Goal: Task Accomplishment & Management: Use online tool/utility

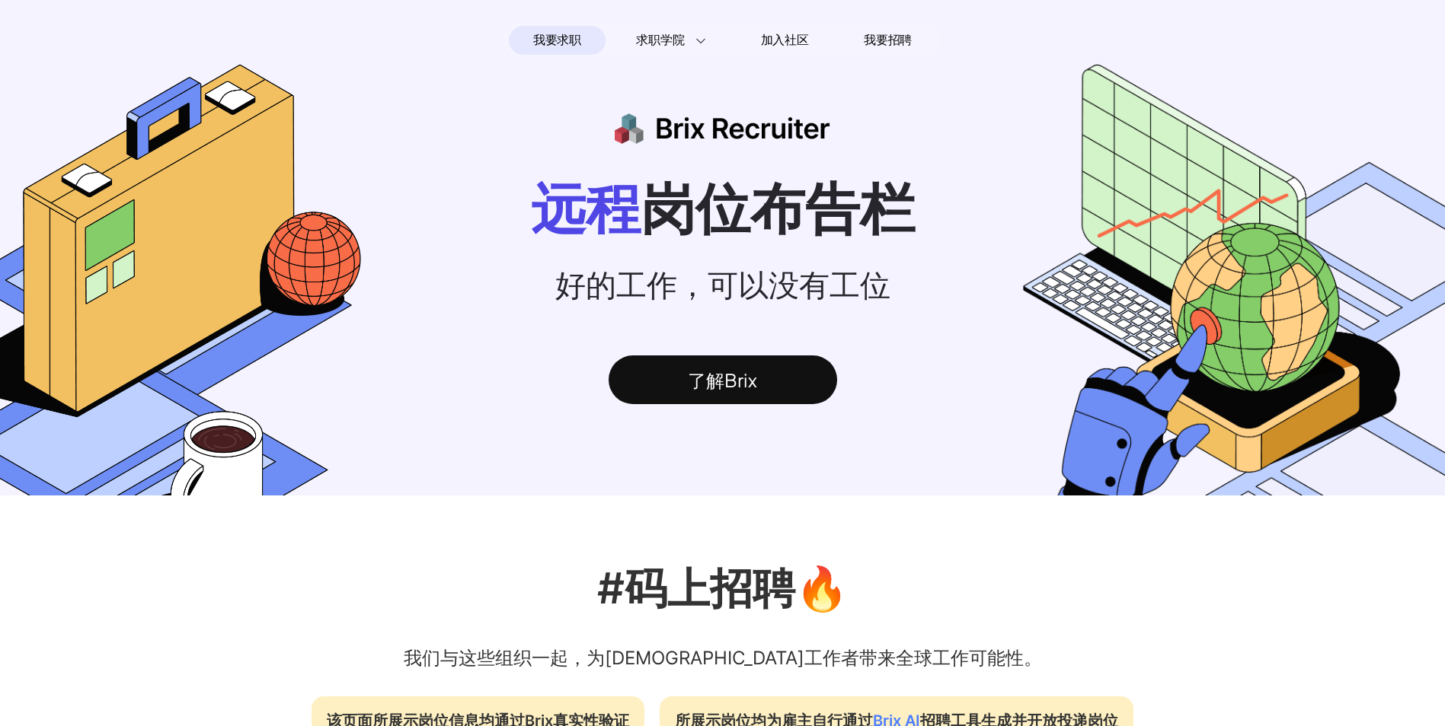
click at [651, 17] on nav "我要求职 求职学院 Interview 101 求职入门手册 远程工作者访谈 加入社区 我要招聘" at bounding box center [722, 40] width 1445 height 47
click at [653, 25] on section "我要求职 求职学院 Interview 101 求职入门手册 远程工作者访谈 加入社区 我要招聘" at bounding box center [723, 40] width 440 height 35
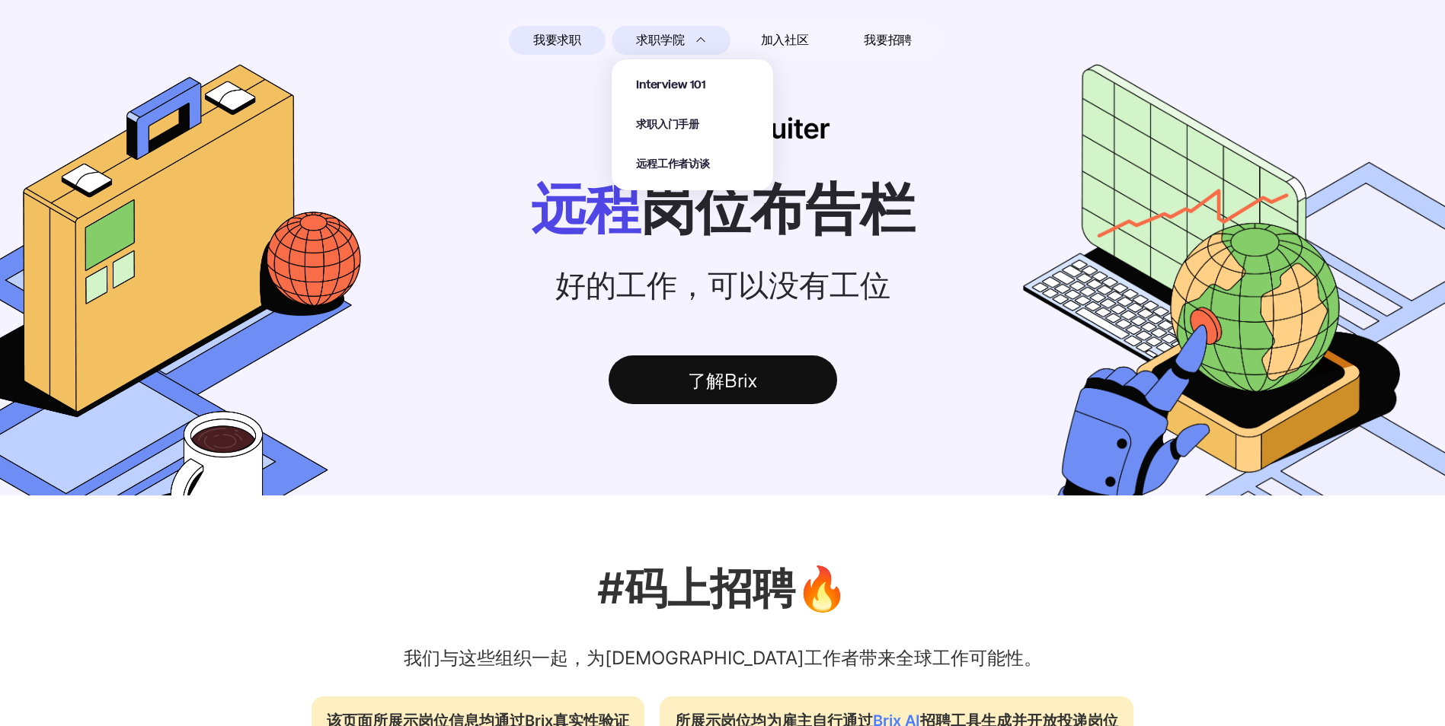
click at [656, 32] on span "求职学院" at bounding box center [660, 40] width 48 height 18
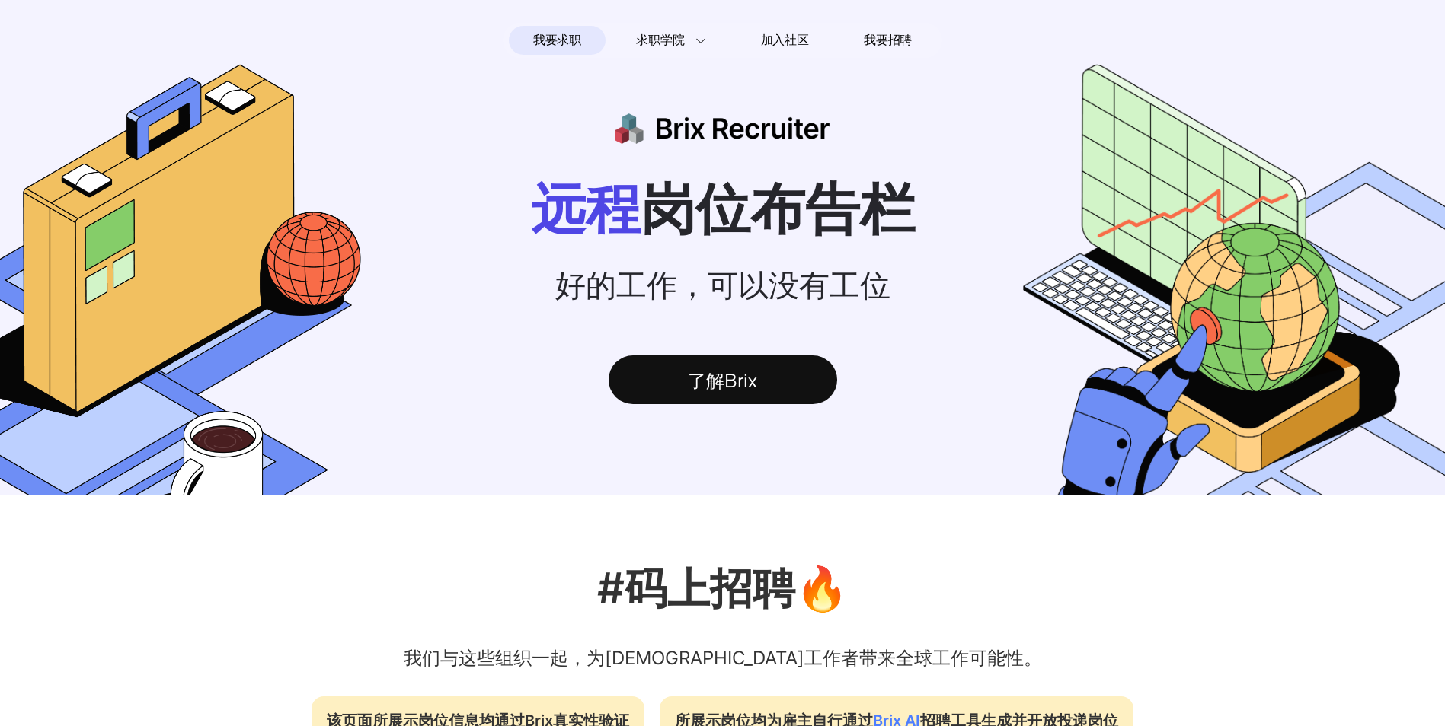
click at [905, 168] on section "远程 岗位布告栏 好的工作，可以没有工位 了解Brix" at bounding box center [722, 280] width 1445 height 432
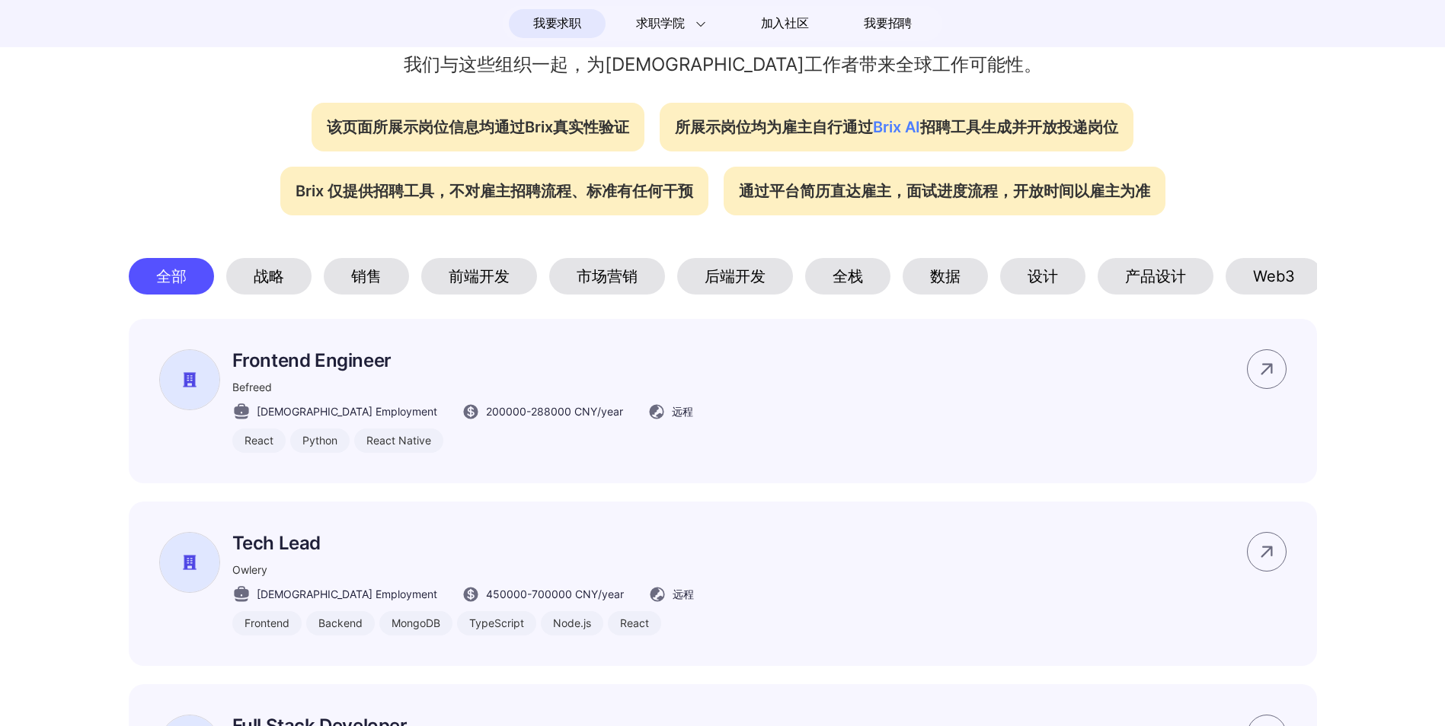
scroll to position [609, 0]
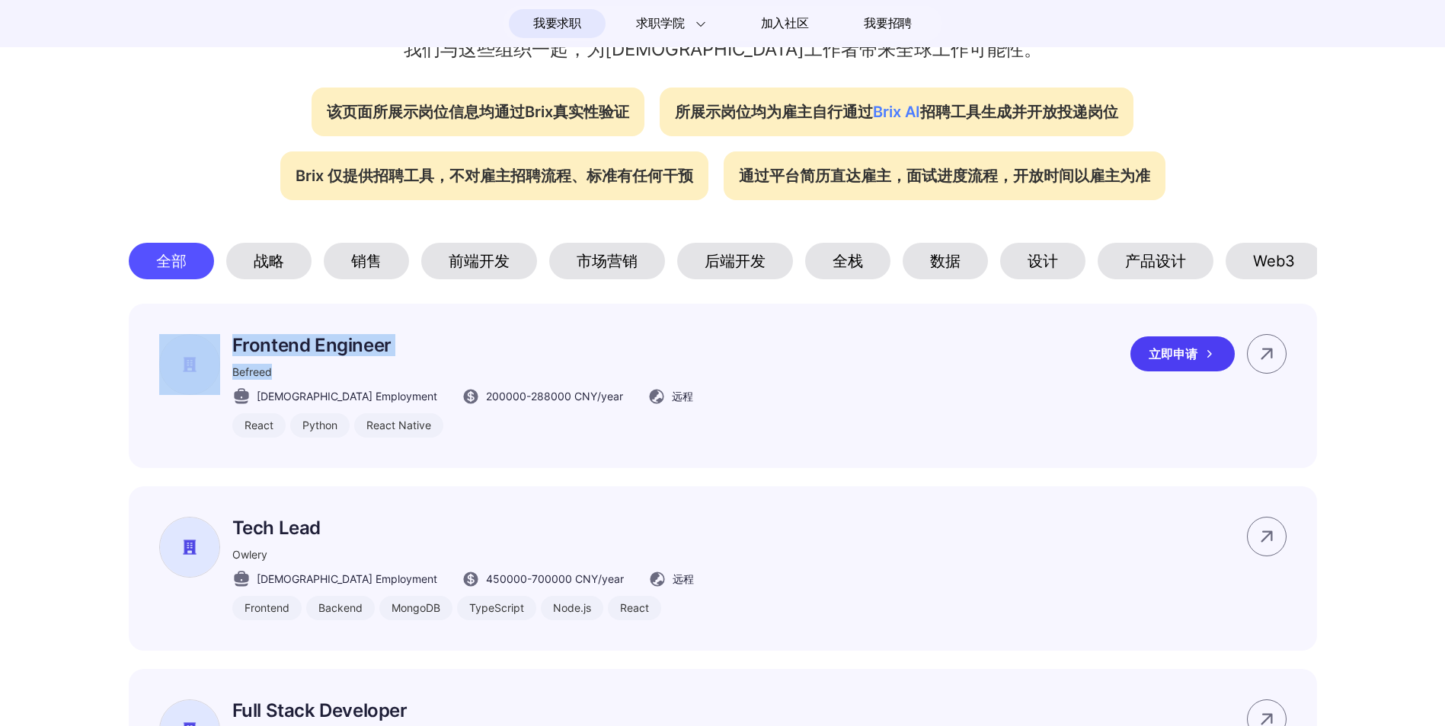
drag, startPoint x: 270, startPoint y: 394, endPoint x: 218, endPoint y: 391, distance: 52.6
click at [218, 391] on div "Frontend Engineer Befreed [DEMOGRAPHIC_DATA] Employment 200000 - 288000 CNY /ye…" at bounding box center [426, 386] width 534 height 104
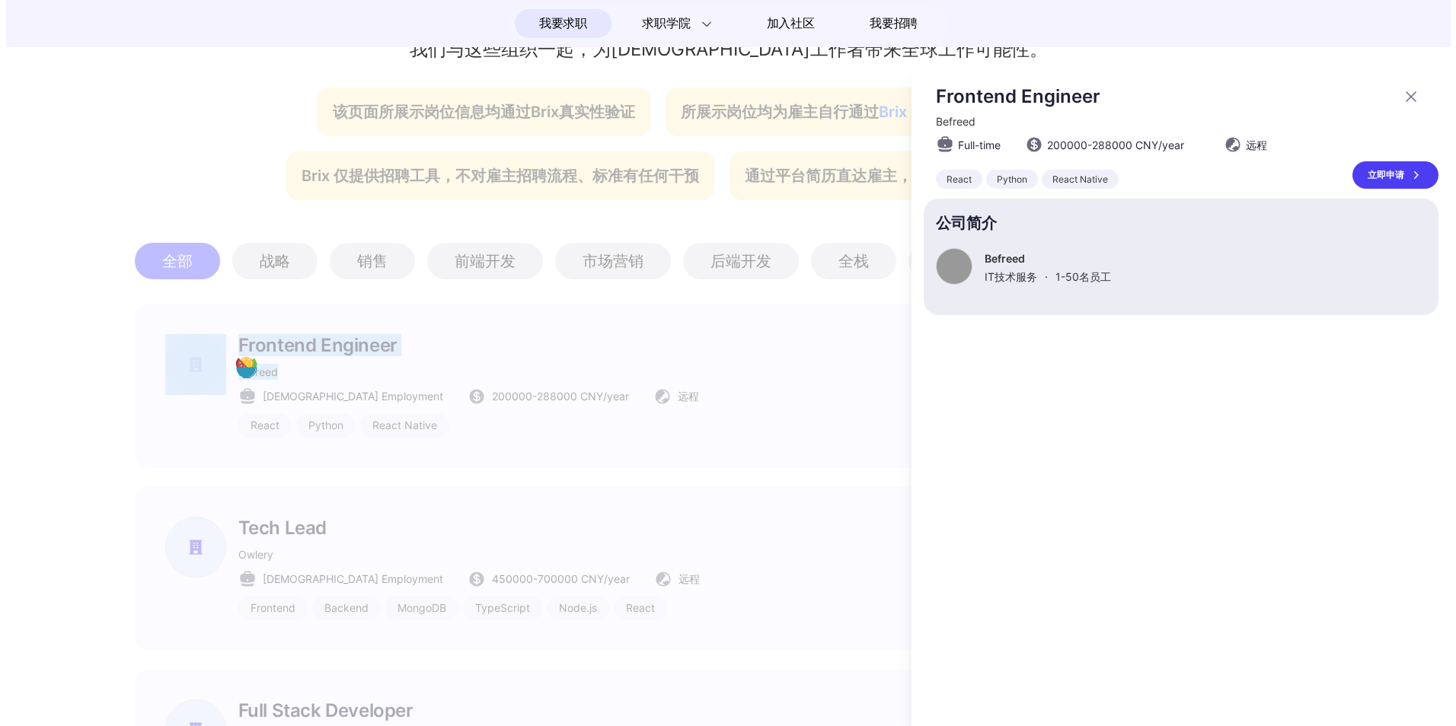
scroll to position [0, 0]
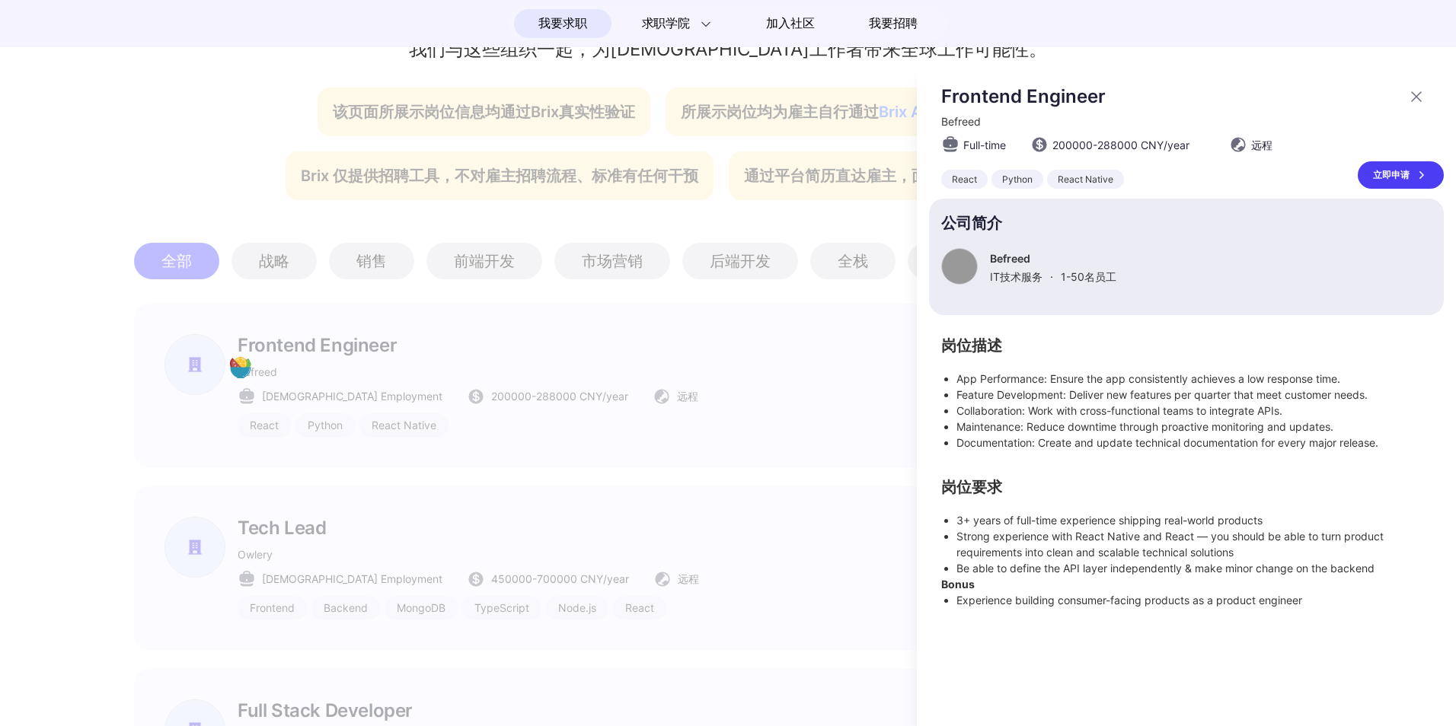
click at [318, 397] on div at bounding box center [728, 396] width 1456 height 659
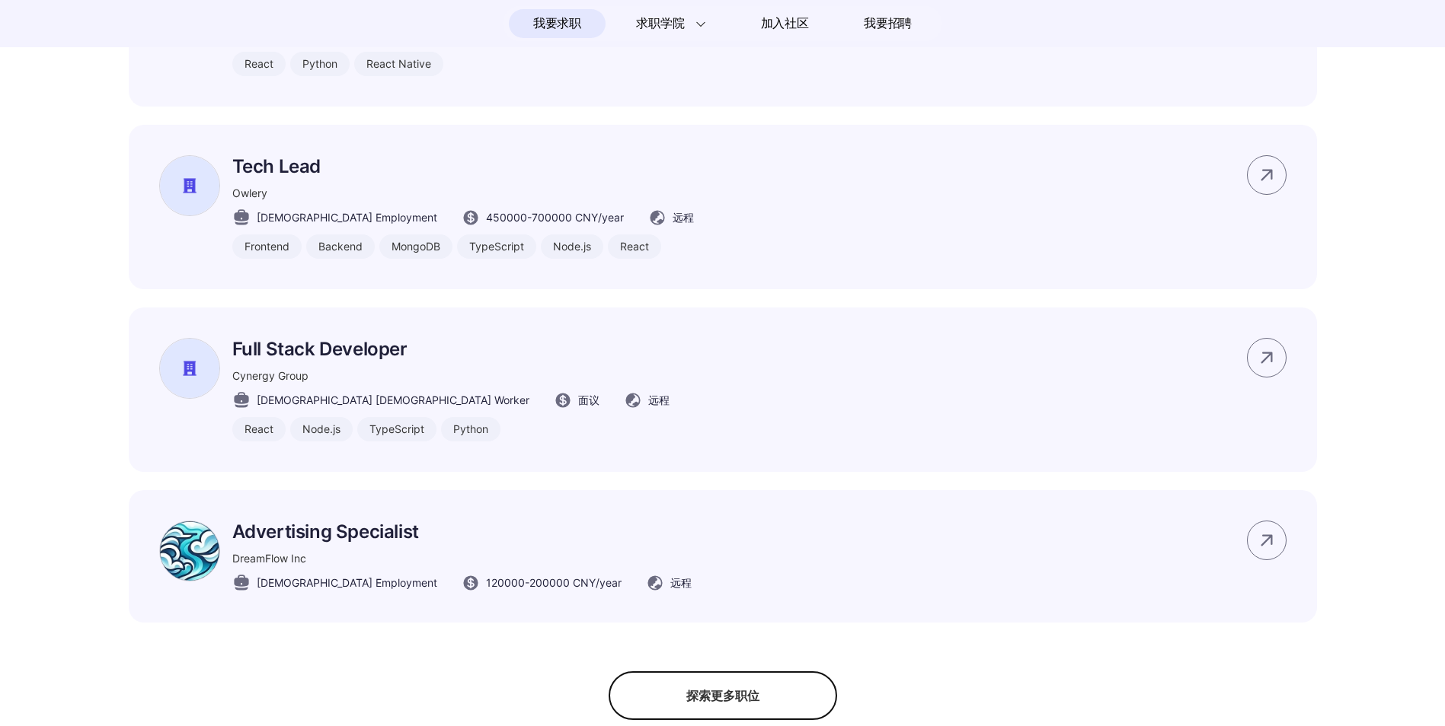
scroll to position [1218, 0]
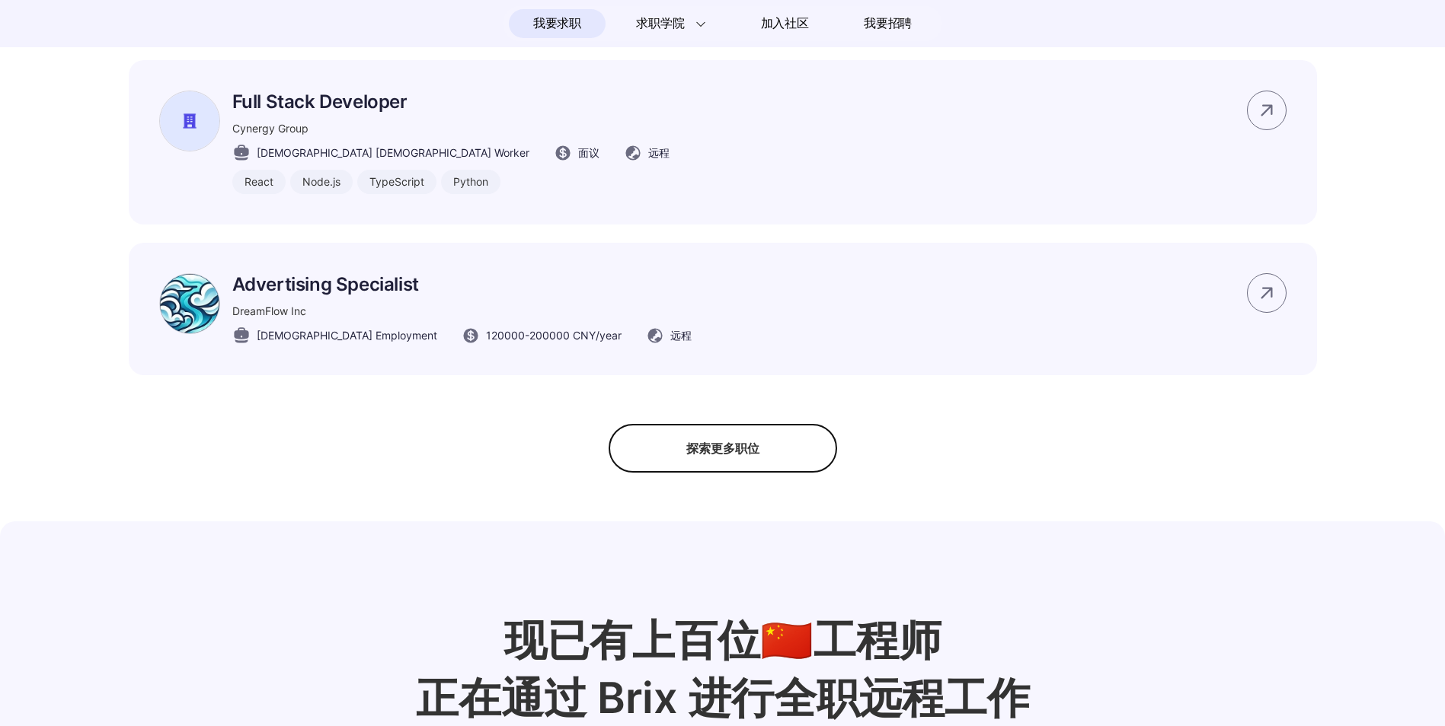
click at [801, 472] on div "探索更多职位" at bounding box center [722, 448] width 228 height 49
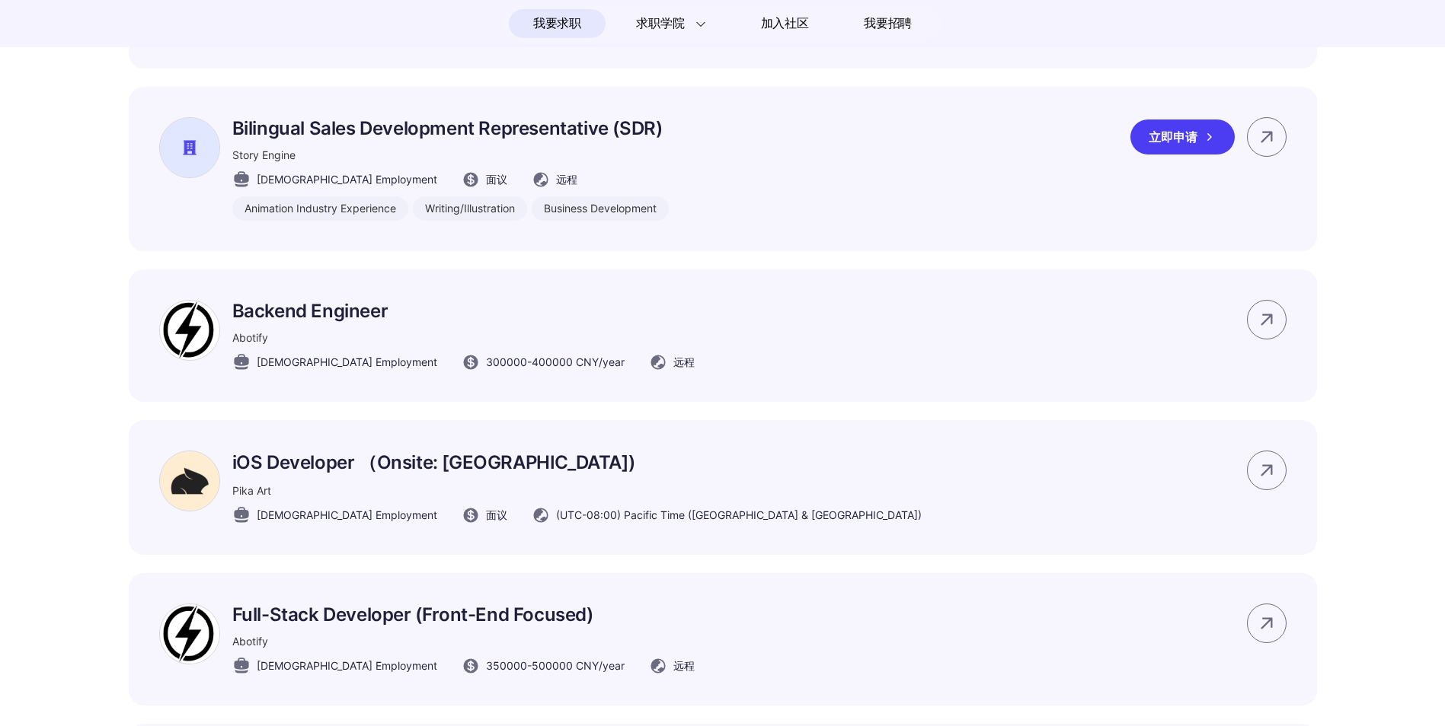
scroll to position [2284, 0]
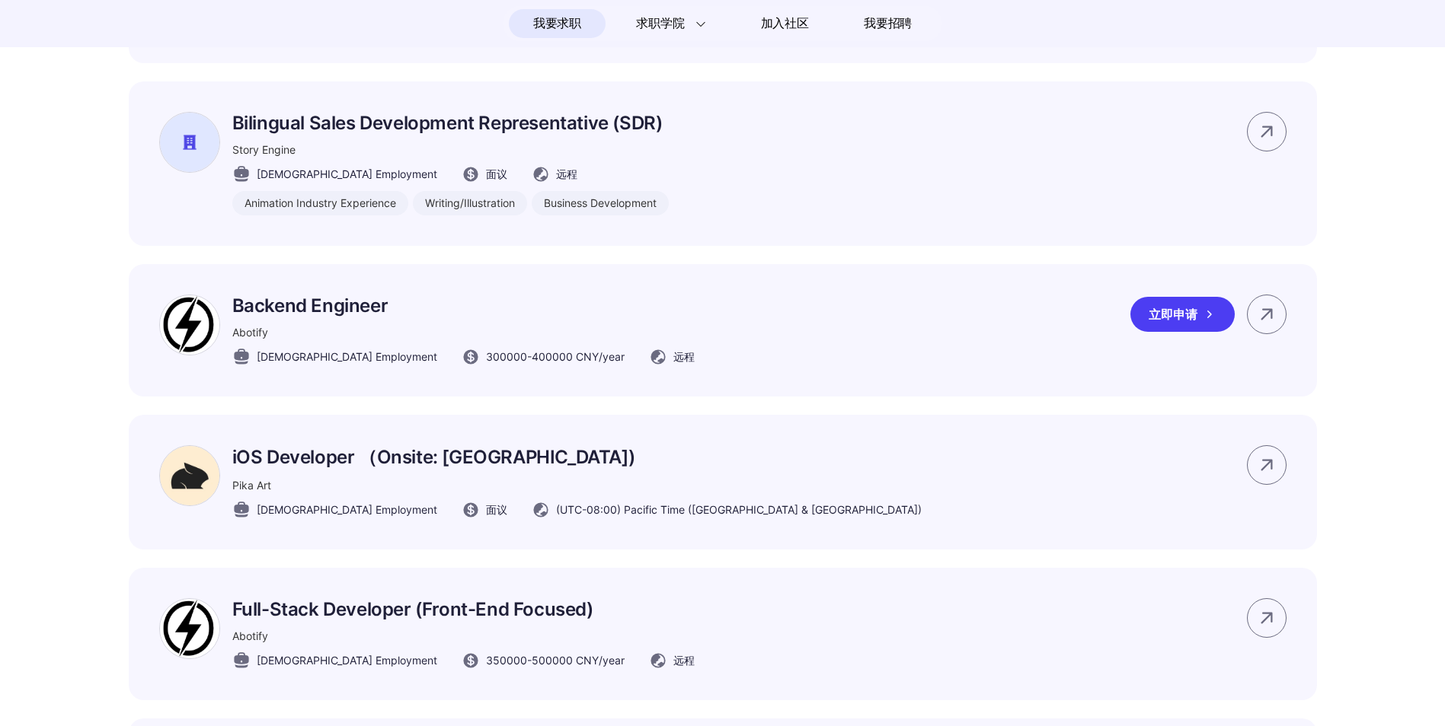
click at [638, 321] on div "Backend Engineer Abotify [DEMOGRAPHIC_DATA] Employment 300000 - 400000 CNY /yea…" at bounding box center [723, 330] width 1188 height 132
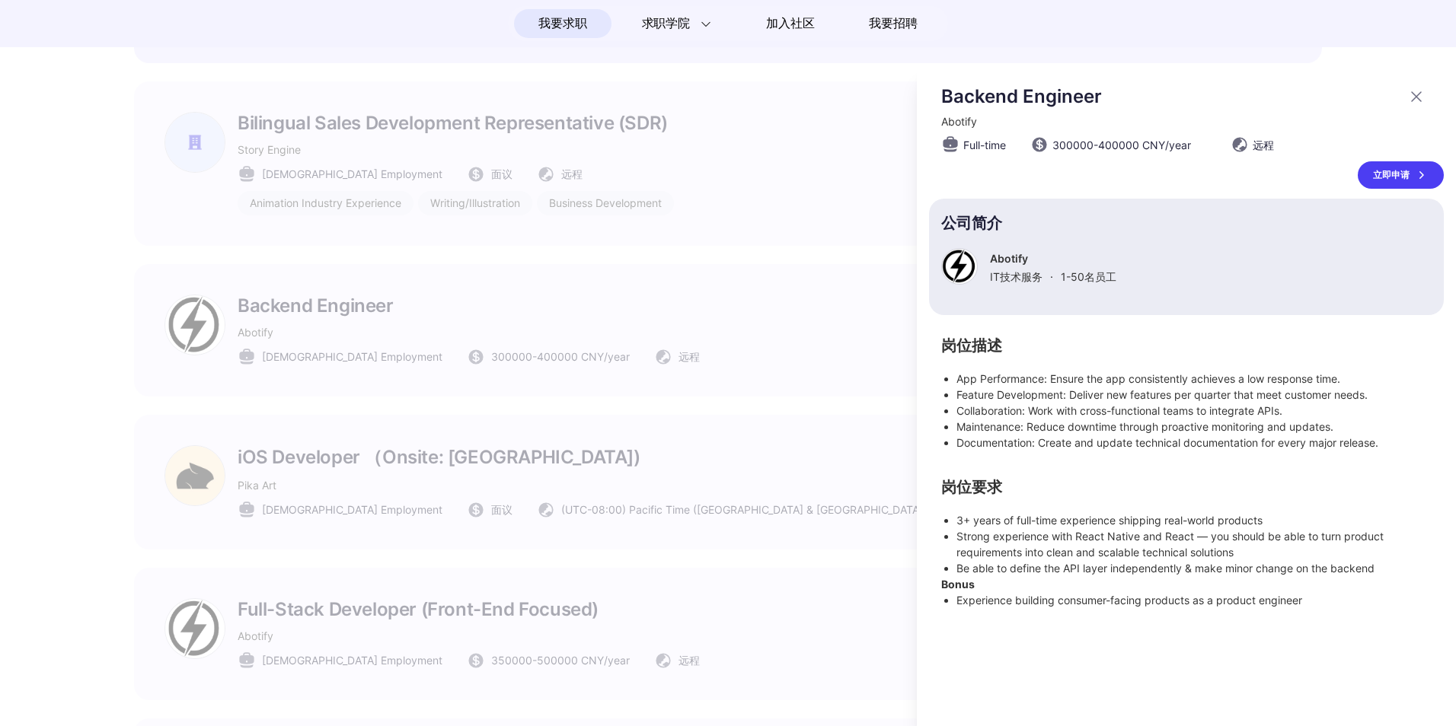
click at [752, 284] on div at bounding box center [728, 396] width 1456 height 659
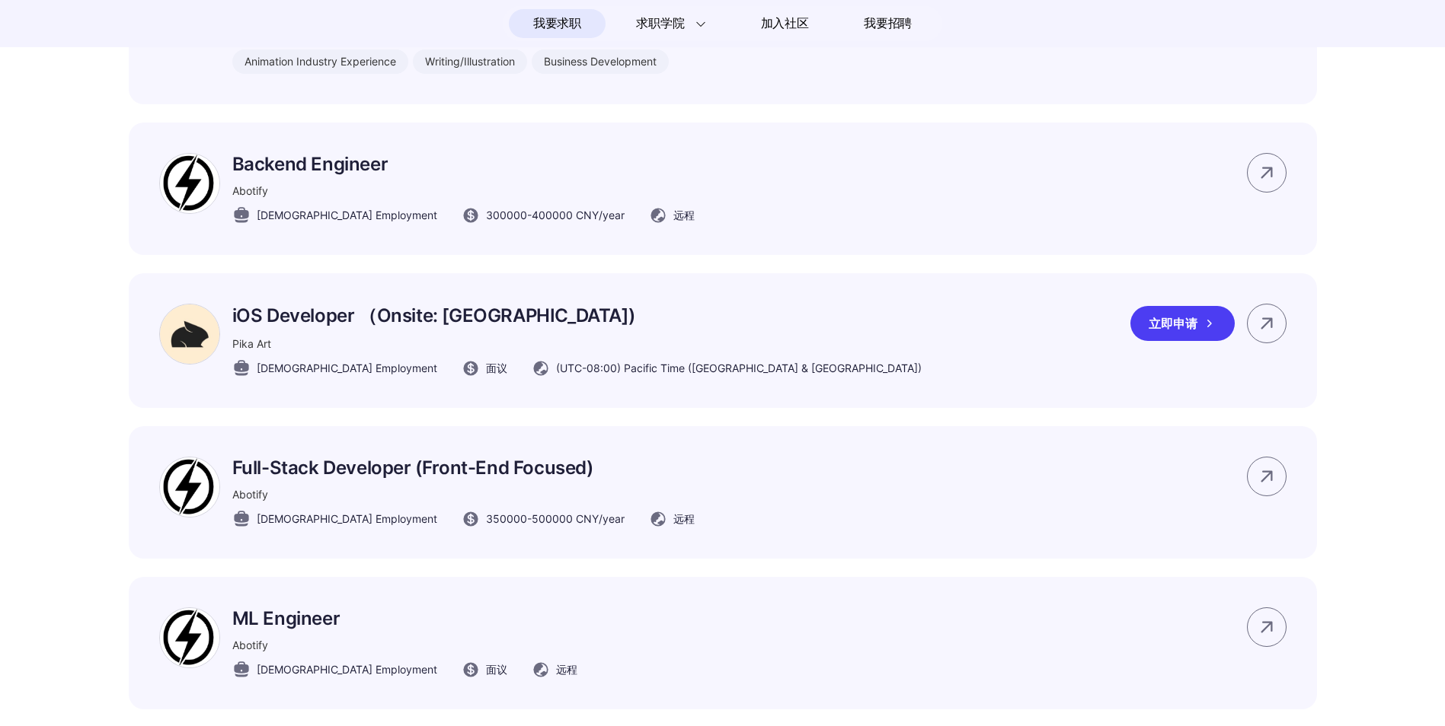
scroll to position [2437, 0]
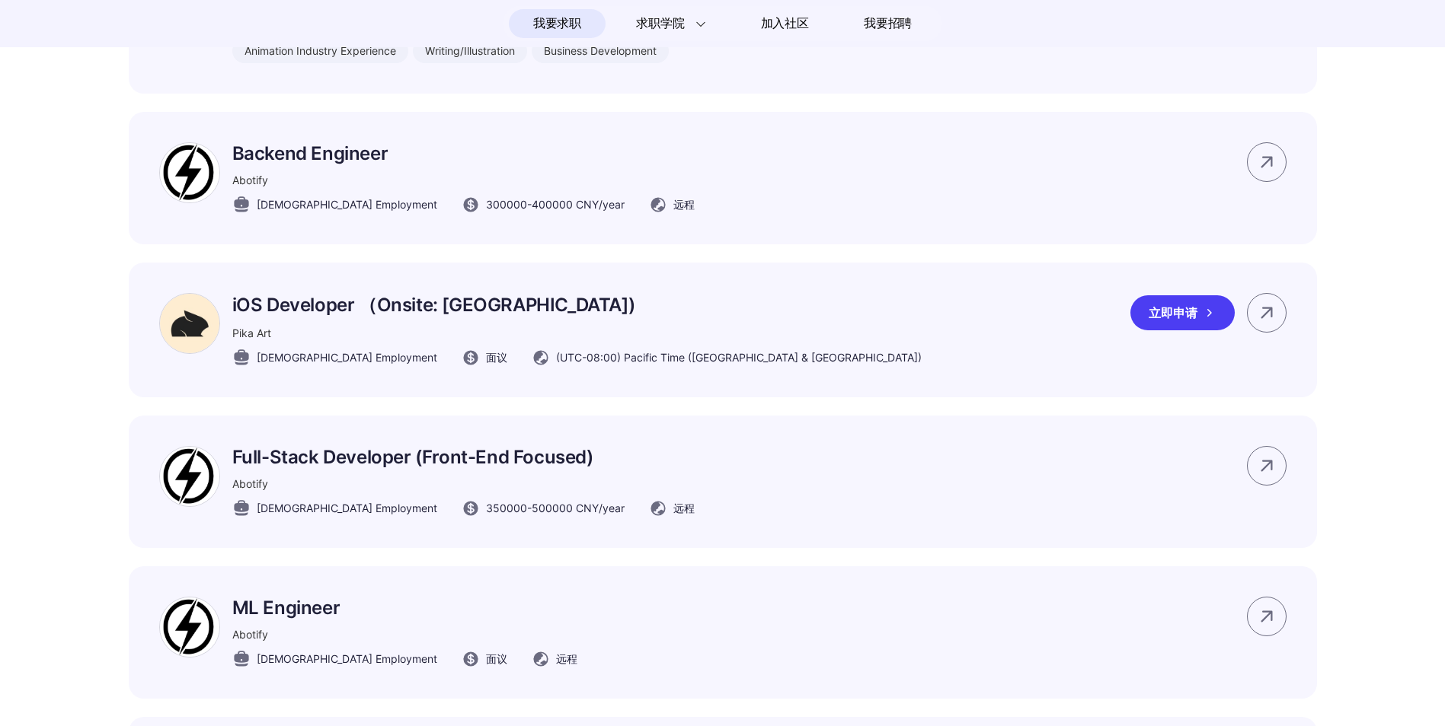
click at [414, 318] on p "iOS Developer （Onsite: [GEOGRAPHIC_DATA])" at bounding box center [576, 305] width 689 height 24
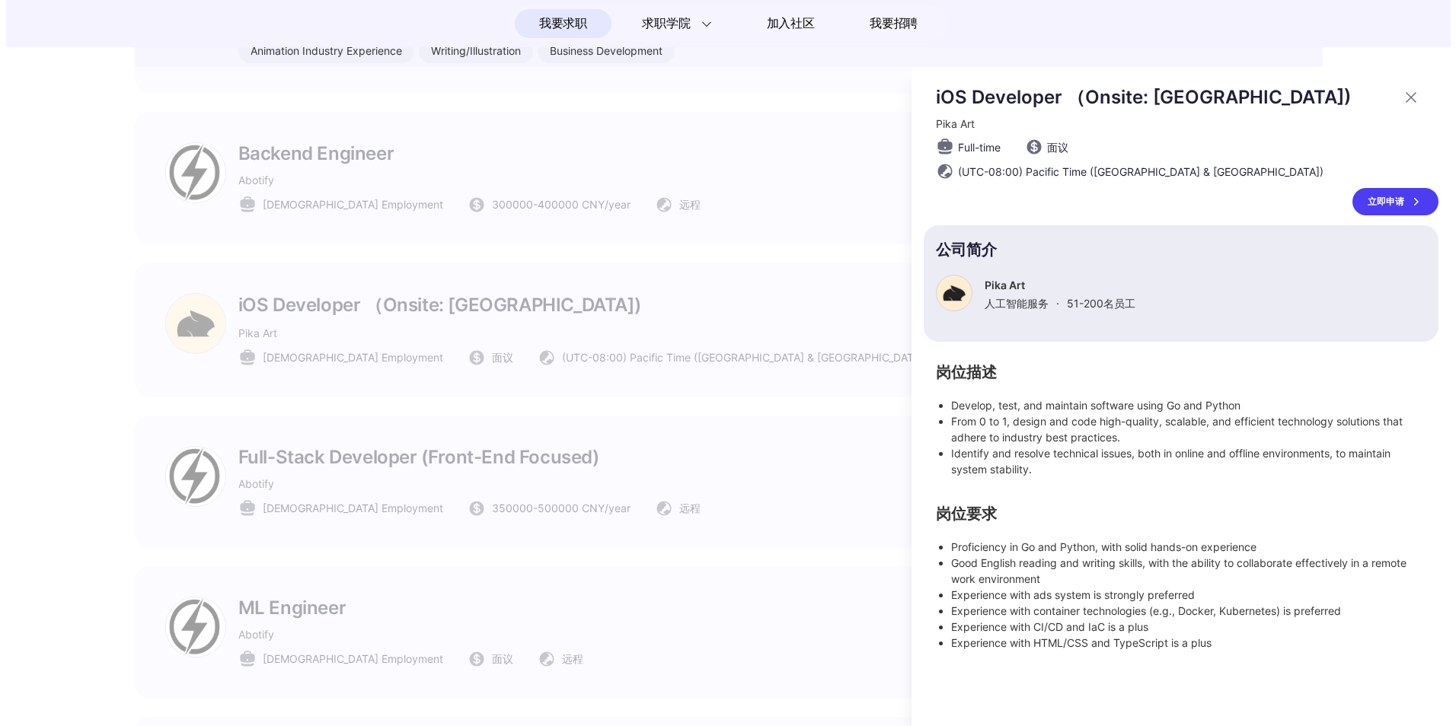
scroll to position [0, 0]
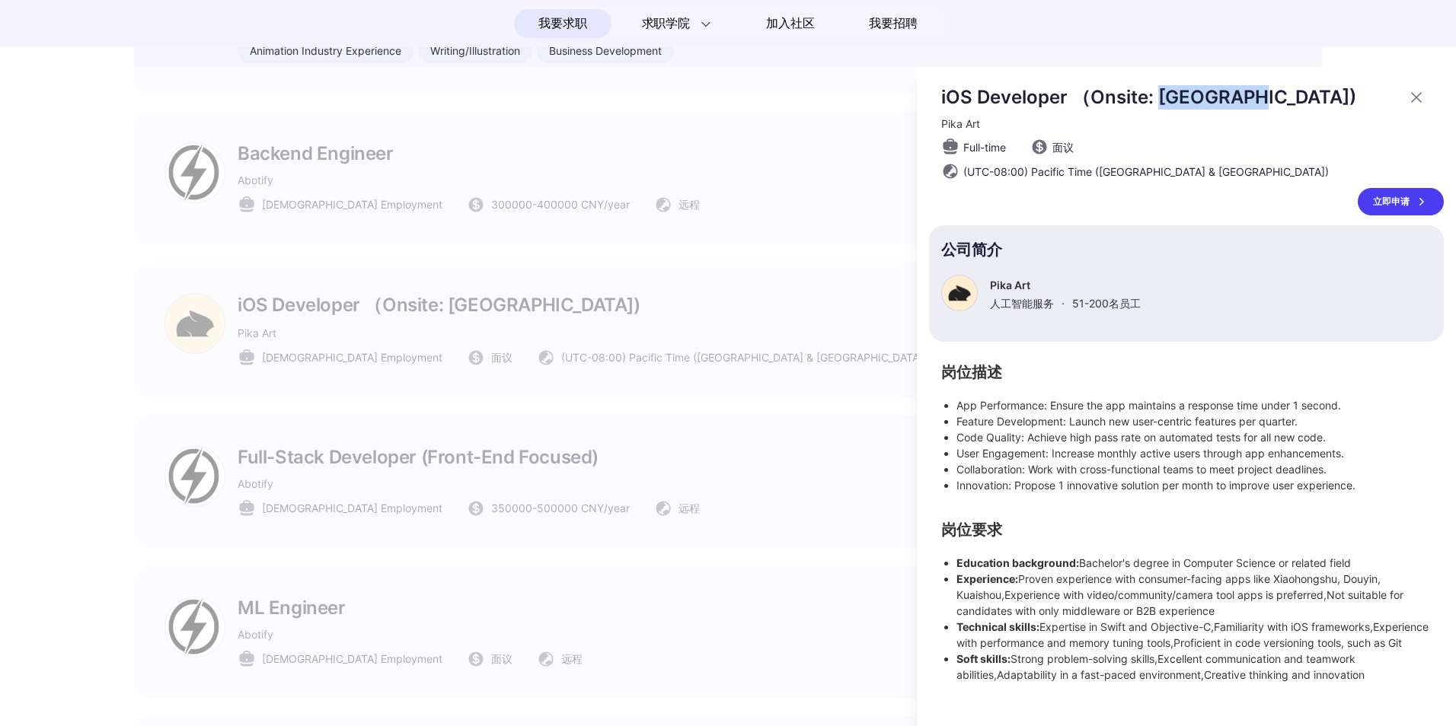
drag, startPoint x: 1158, startPoint y: 100, endPoint x: 1236, endPoint y: 98, distance: 77.7
click at [1236, 98] on p "iOS Developer （Onsite: [GEOGRAPHIC_DATA])" at bounding box center [1169, 97] width 457 height 24
copy p "[GEOGRAPHIC_DATA]"
click at [790, 241] on div at bounding box center [728, 396] width 1456 height 659
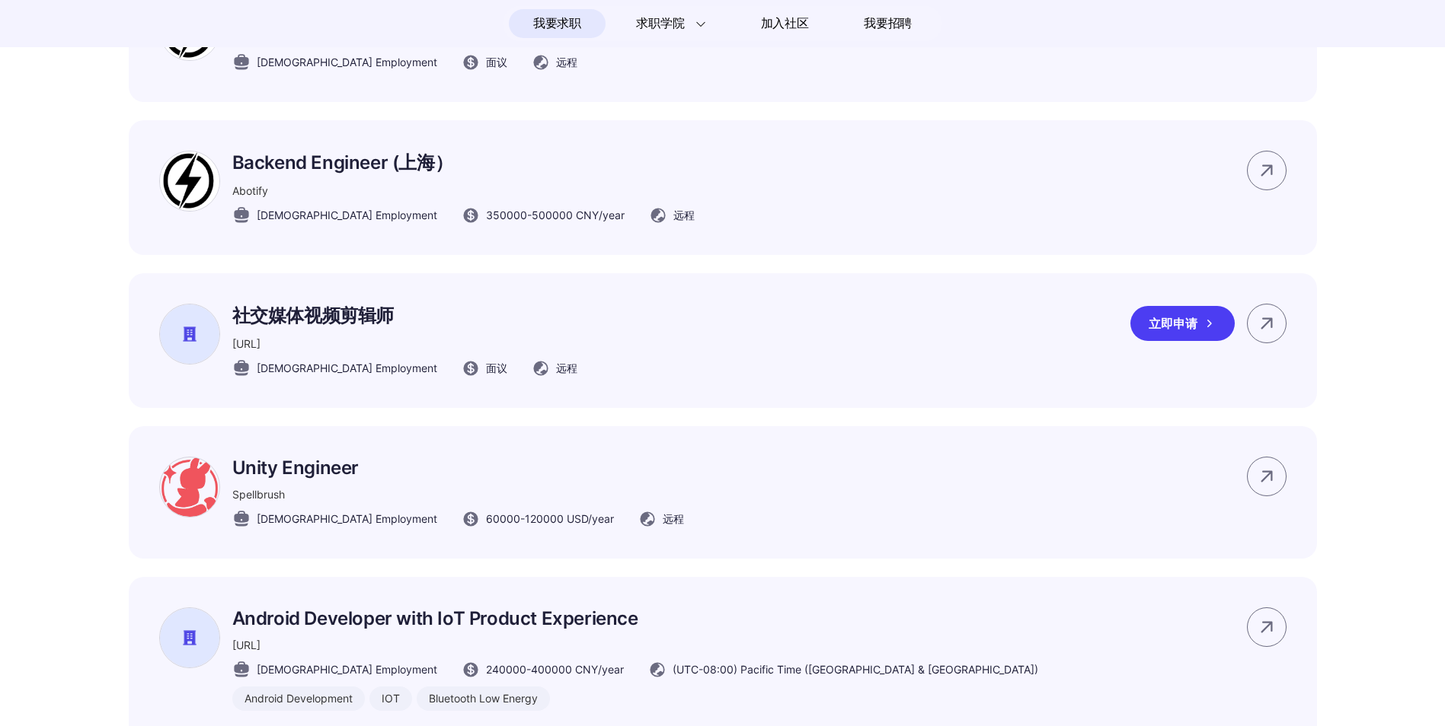
scroll to position [3122, 0]
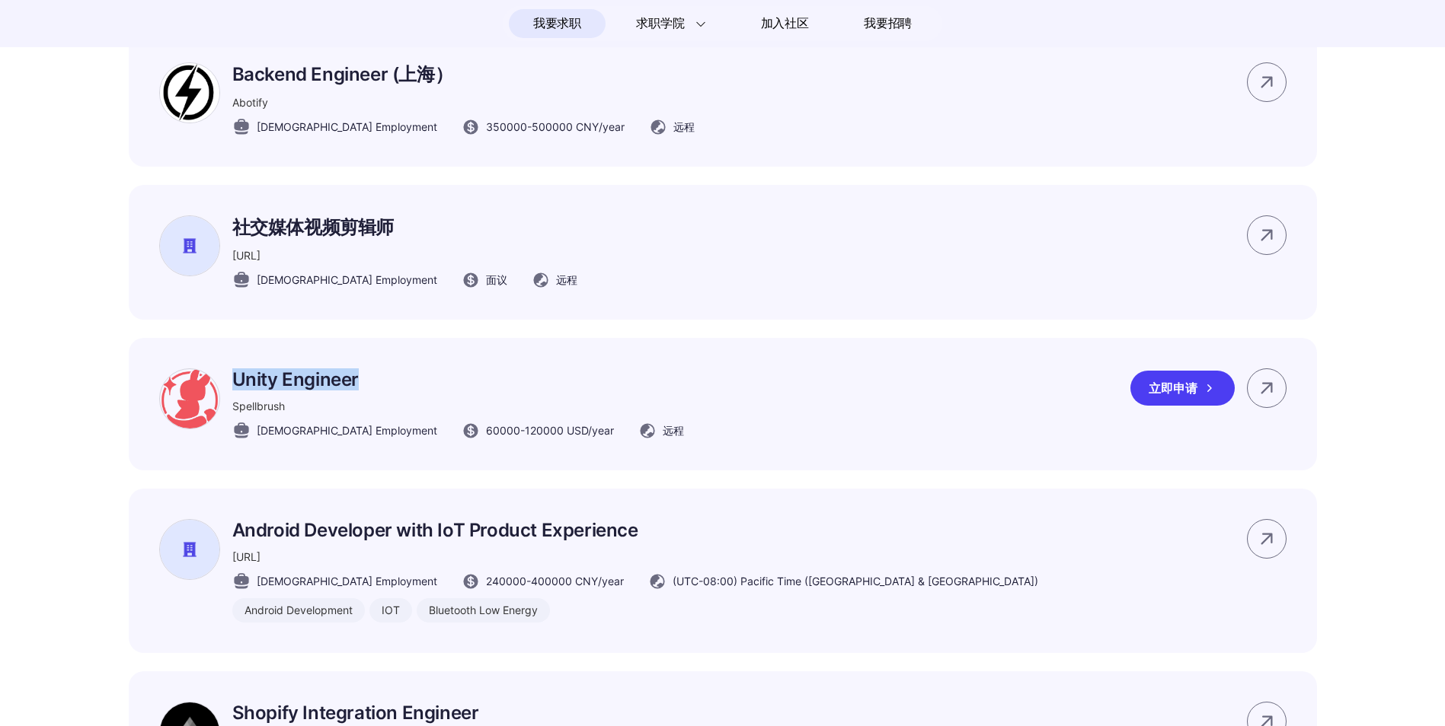
drag, startPoint x: 358, startPoint y: 404, endPoint x: 234, endPoint y: 404, distance: 124.1
click at [234, 391] on p "Unity Engineer" at bounding box center [458, 380] width 452 height 22
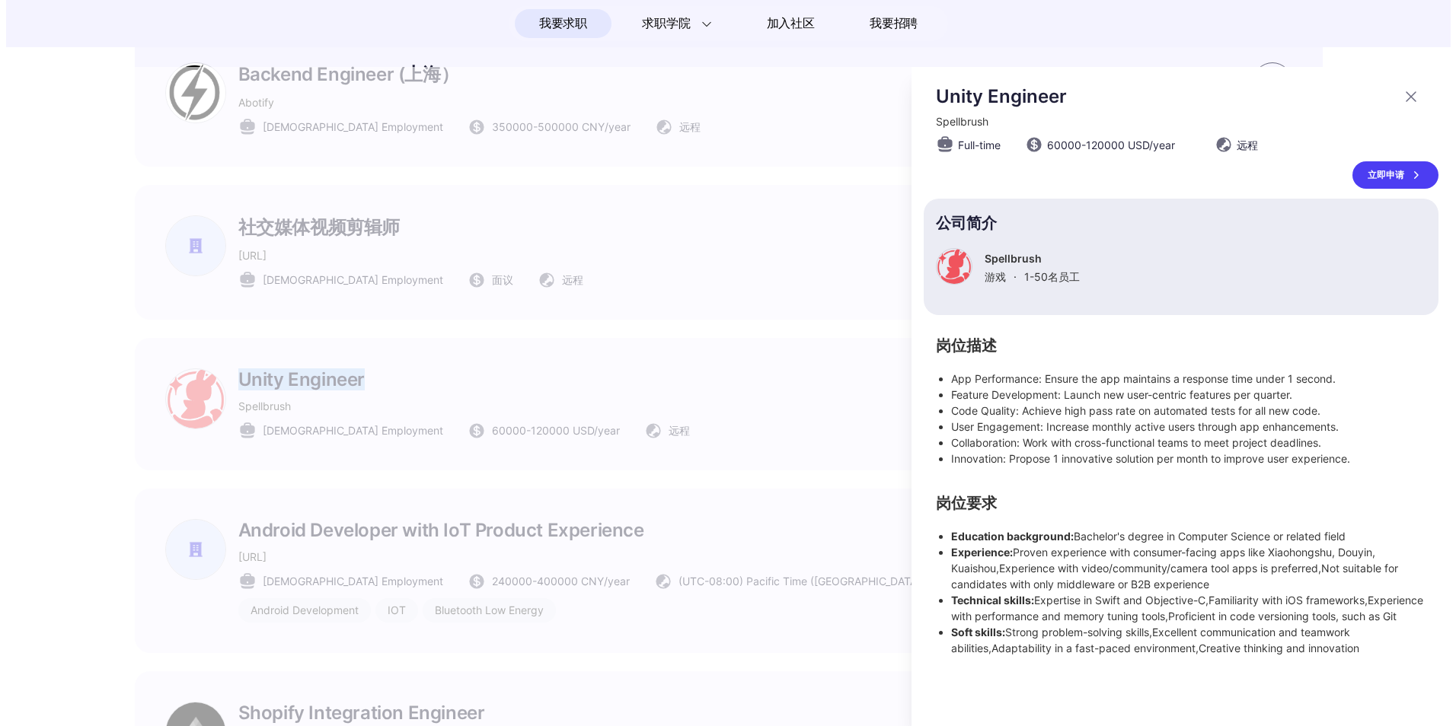
scroll to position [0, 0]
click at [334, 398] on div at bounding box center [728, 396] width 1456 height 659
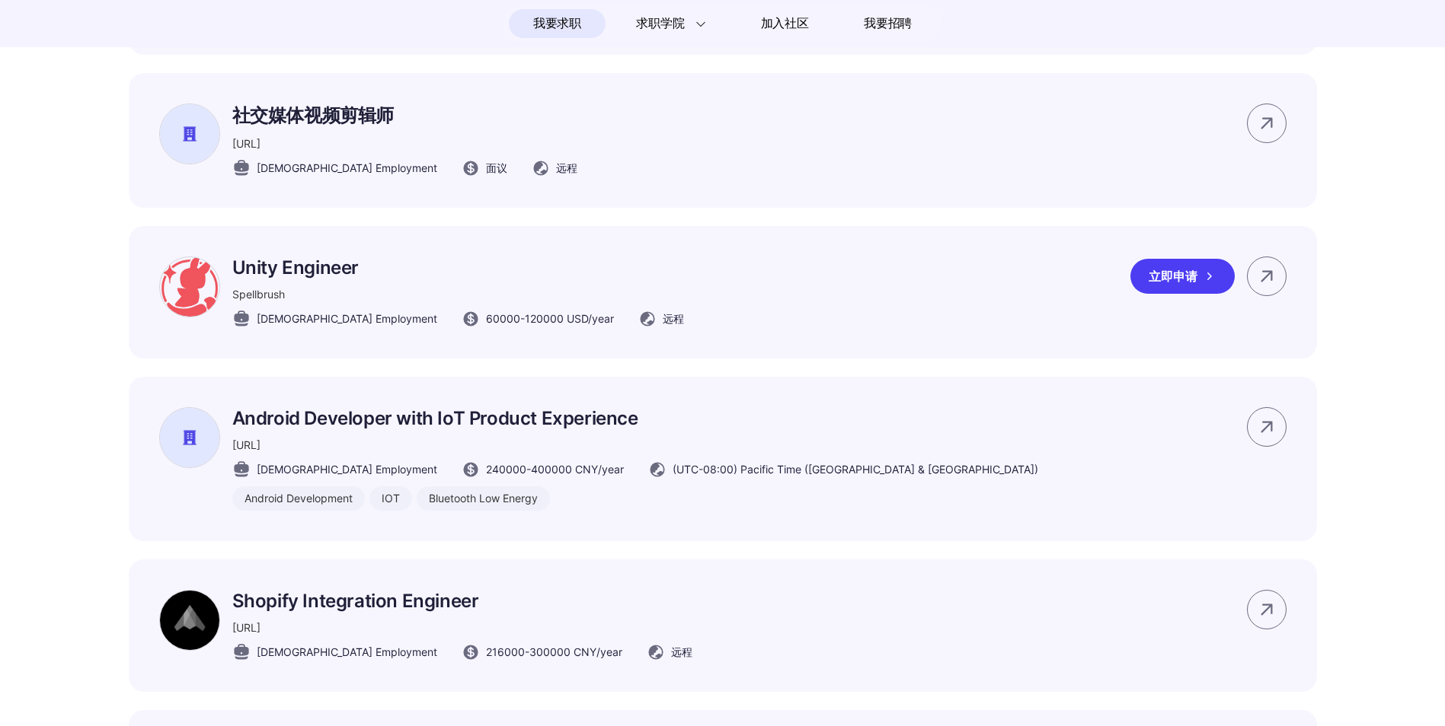
scroll to position [3427, 0]
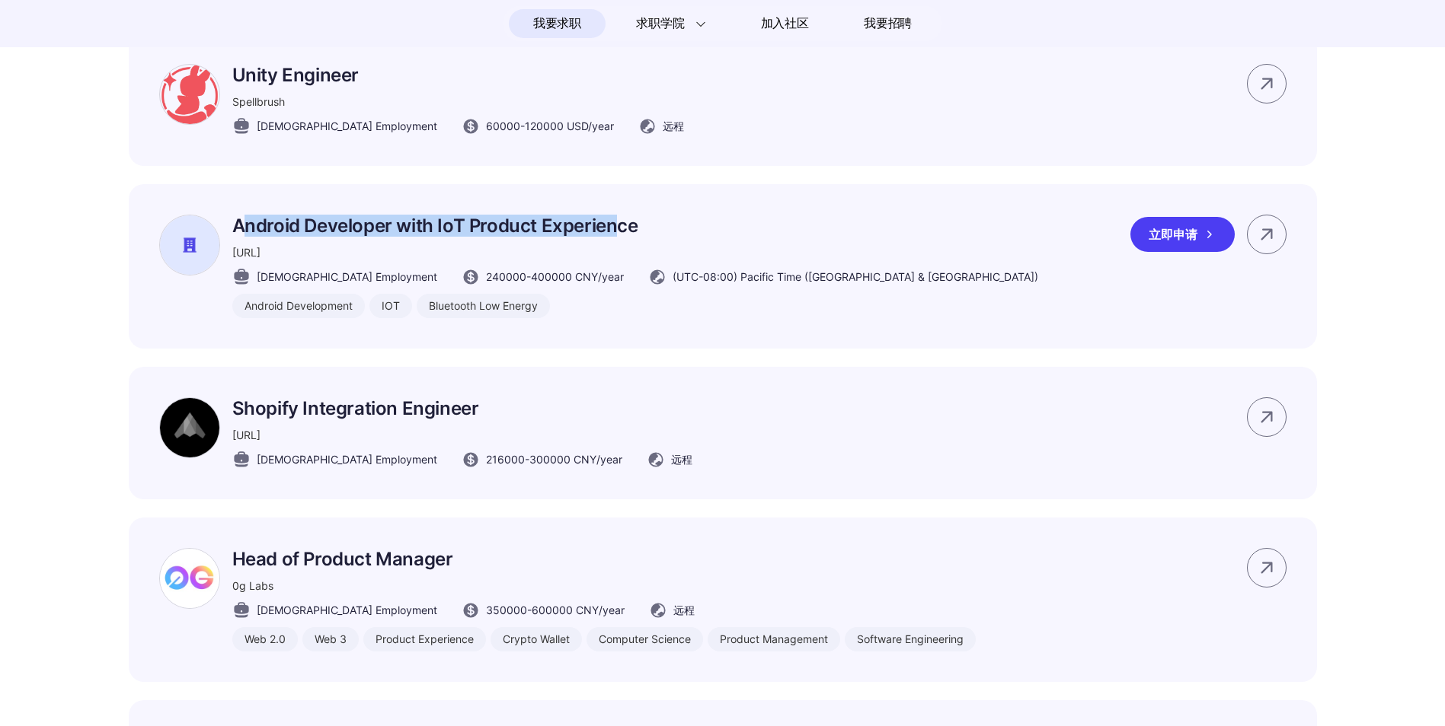
drag, startPoint x: 240, startPoint y: 253, endPoint x: 618, endPoint y: 258, distance: 377.7
click at [618, 237] on p "Android Developer with IoT Product Experience" at bounding box center [635, 226] width 806 height 22
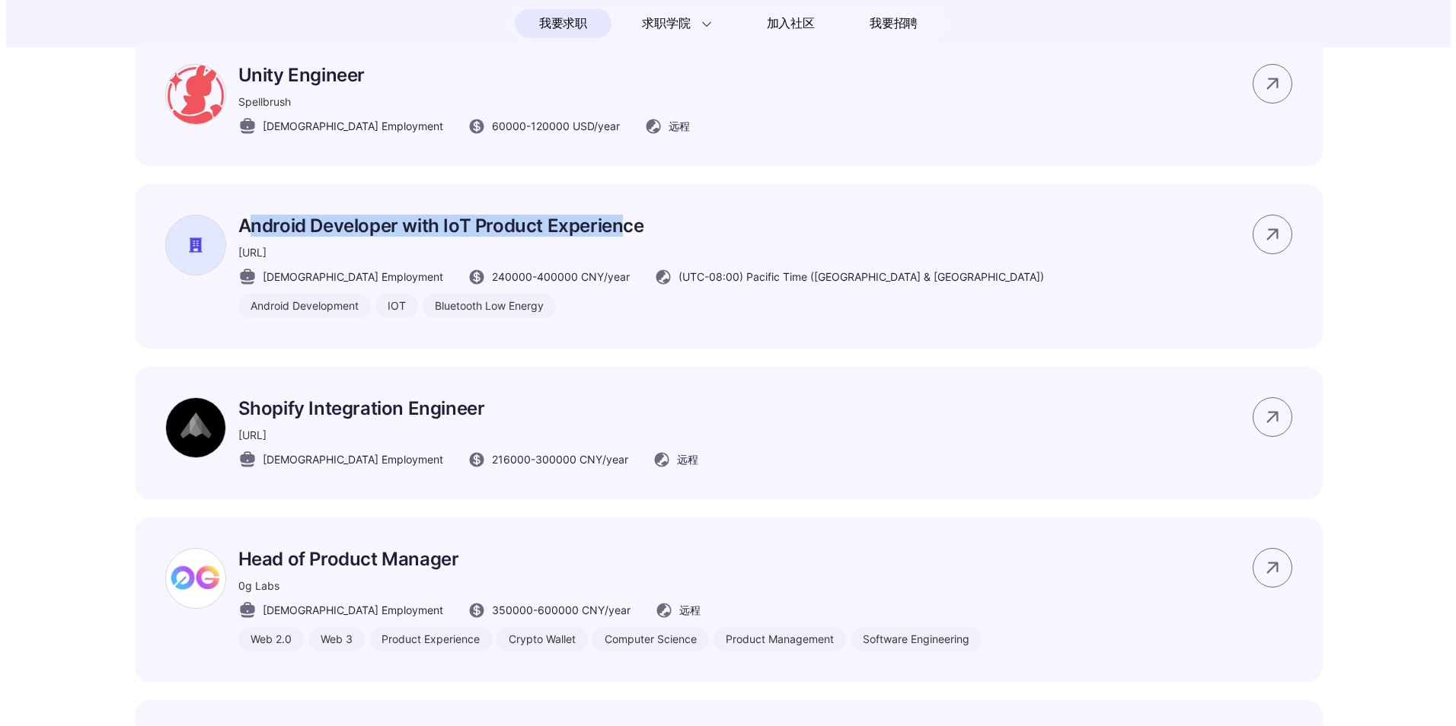
scroll to position [0, 0]
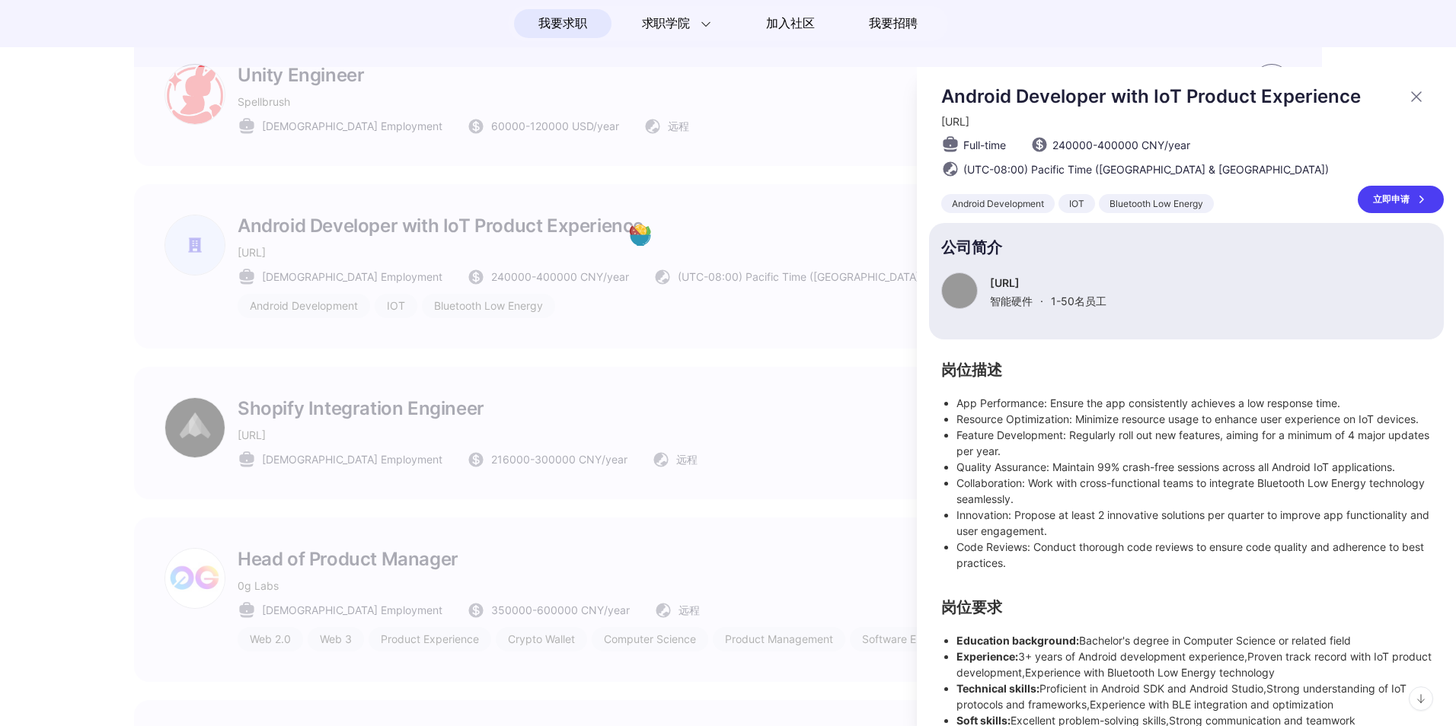
click at [697, 267] on div at bounding box center [728, 396] width 1456 height 659
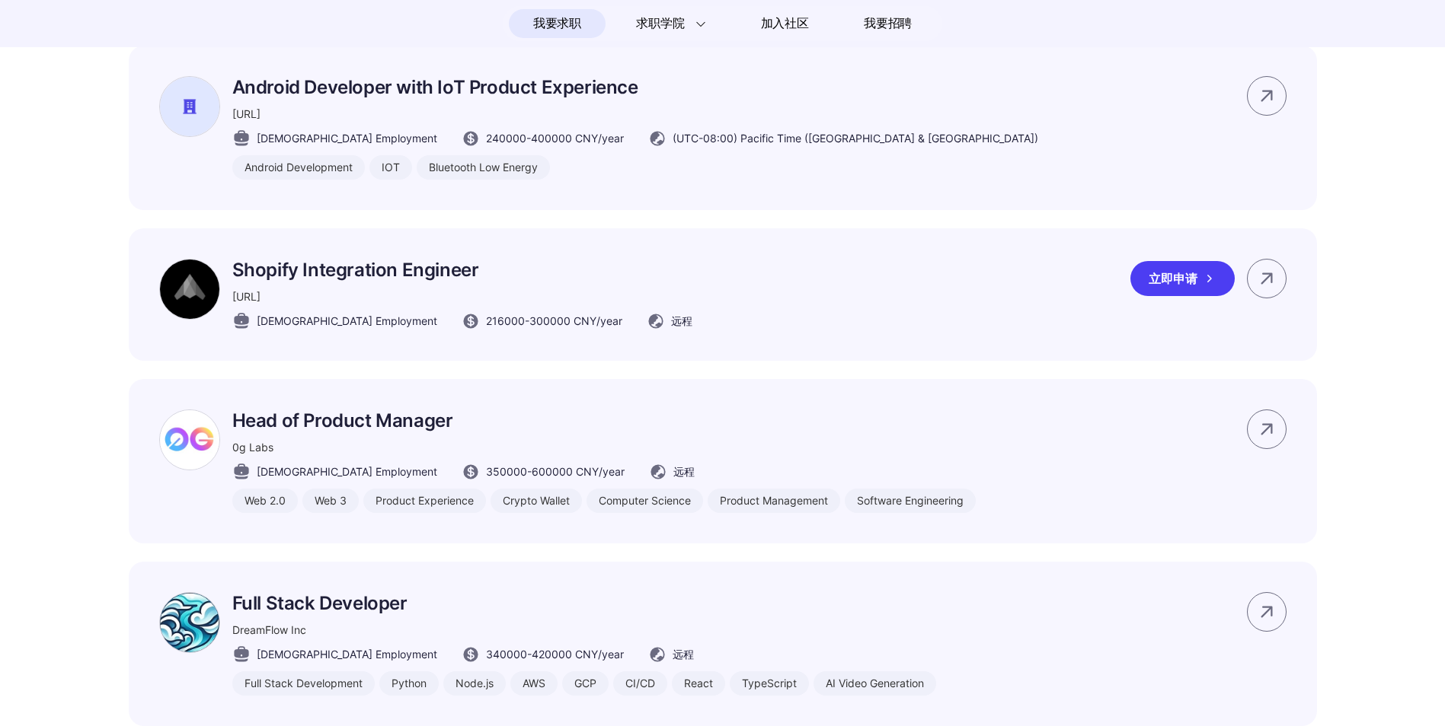
scroll to position [3731, 0]
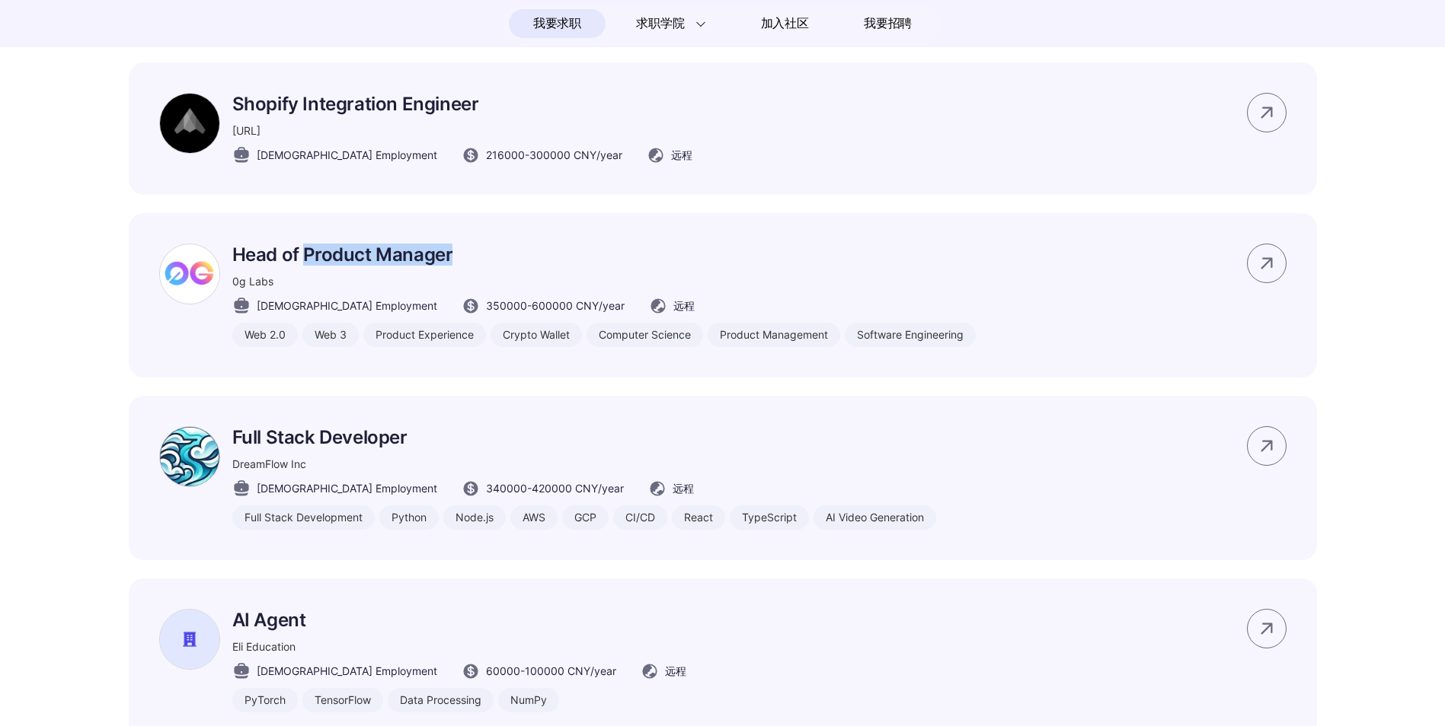
drag, startPoint x: 305, startPoint y: 281, endPoint x: 535, endPoint y: 295, distance: 230.4
click at [535, 295] on div "Head of Product Manager 0g Labs [DEMOGRAPHIC_DATA] Employment 350000 - 600000 C…" at bounding box center [603, 296] width 743 height 104
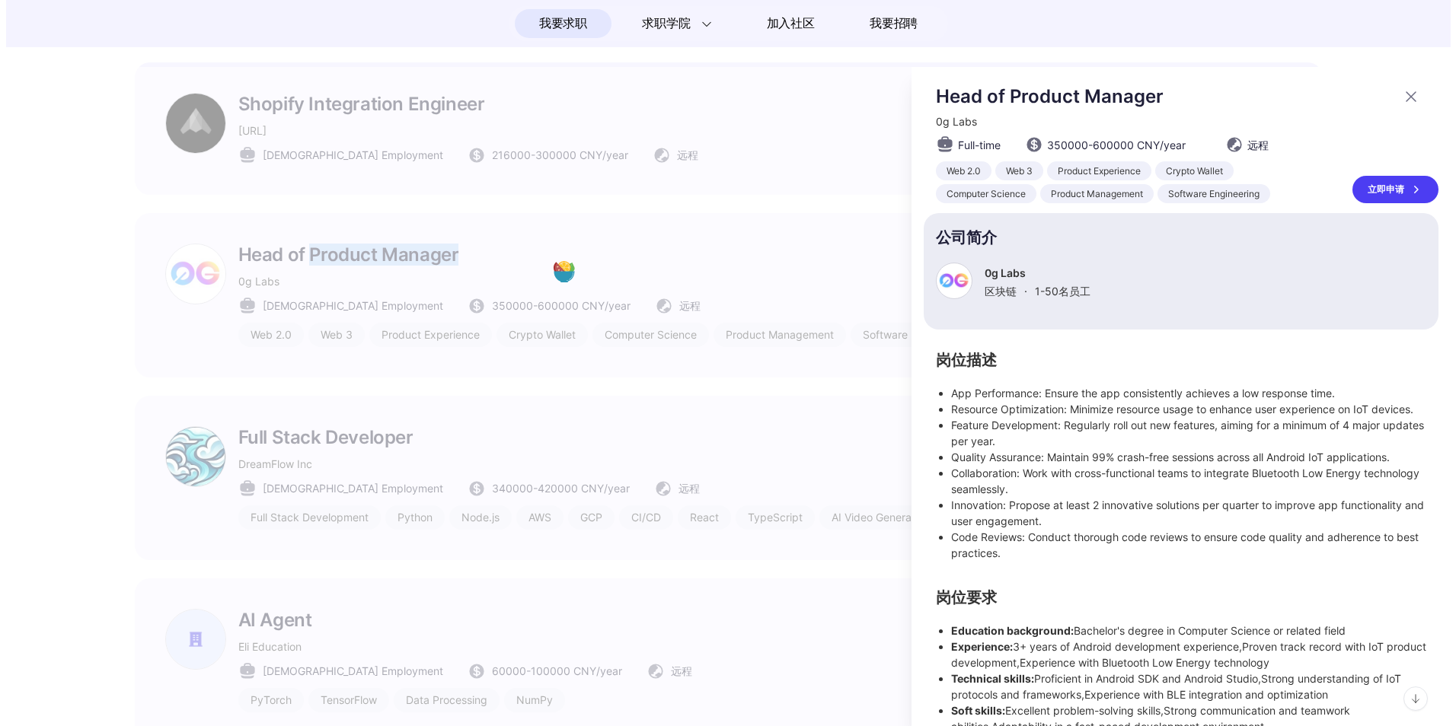
scroll to position [0, 0]
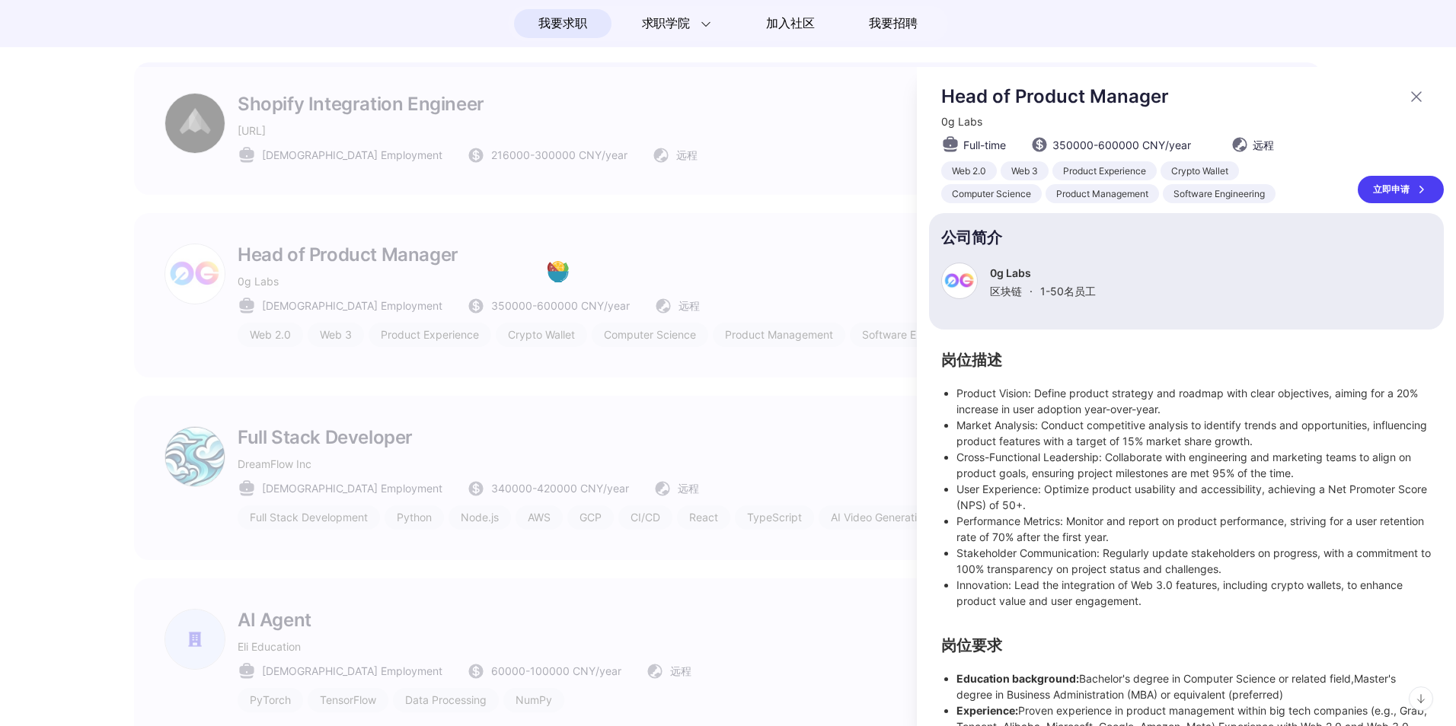
click at [533, 293] on div at bounding box center [728, 396] width 1456 height 659
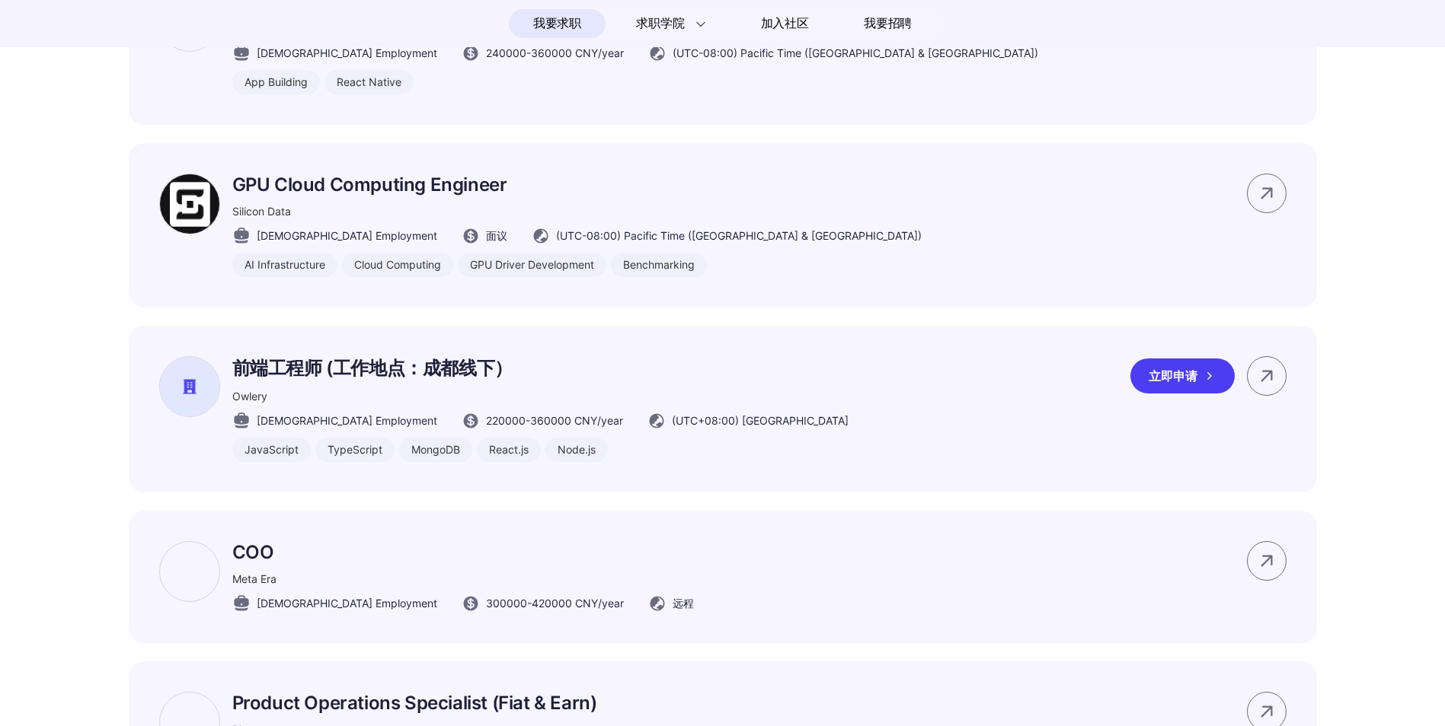
scroll to position [5026, 0]
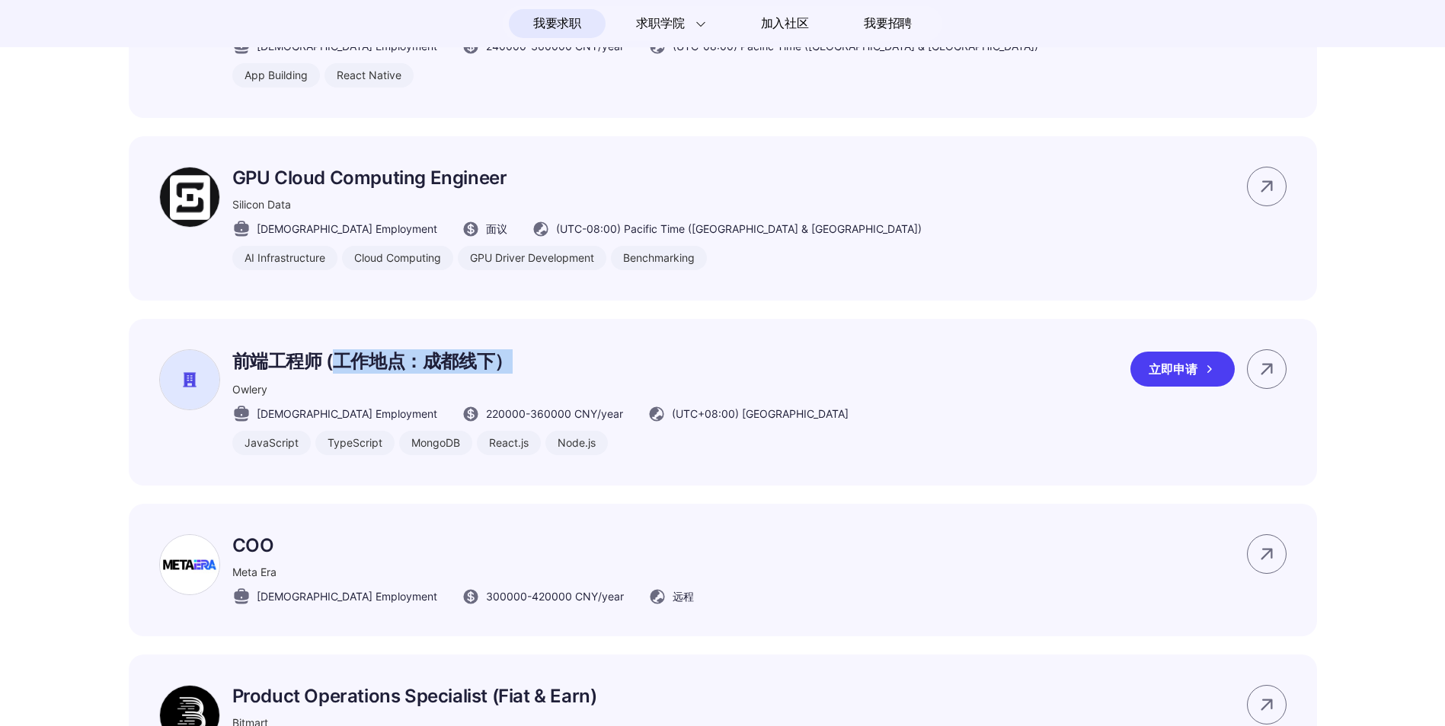
drag, startPoint x: 341, startPoint y: 391, endPoint x: 552, endPoint y: 401, distance: 211.2
click at [552, 374] on p "前端工程师 (工作地点：成都线下）" at bounding box center [540, 362] width 616 height 24
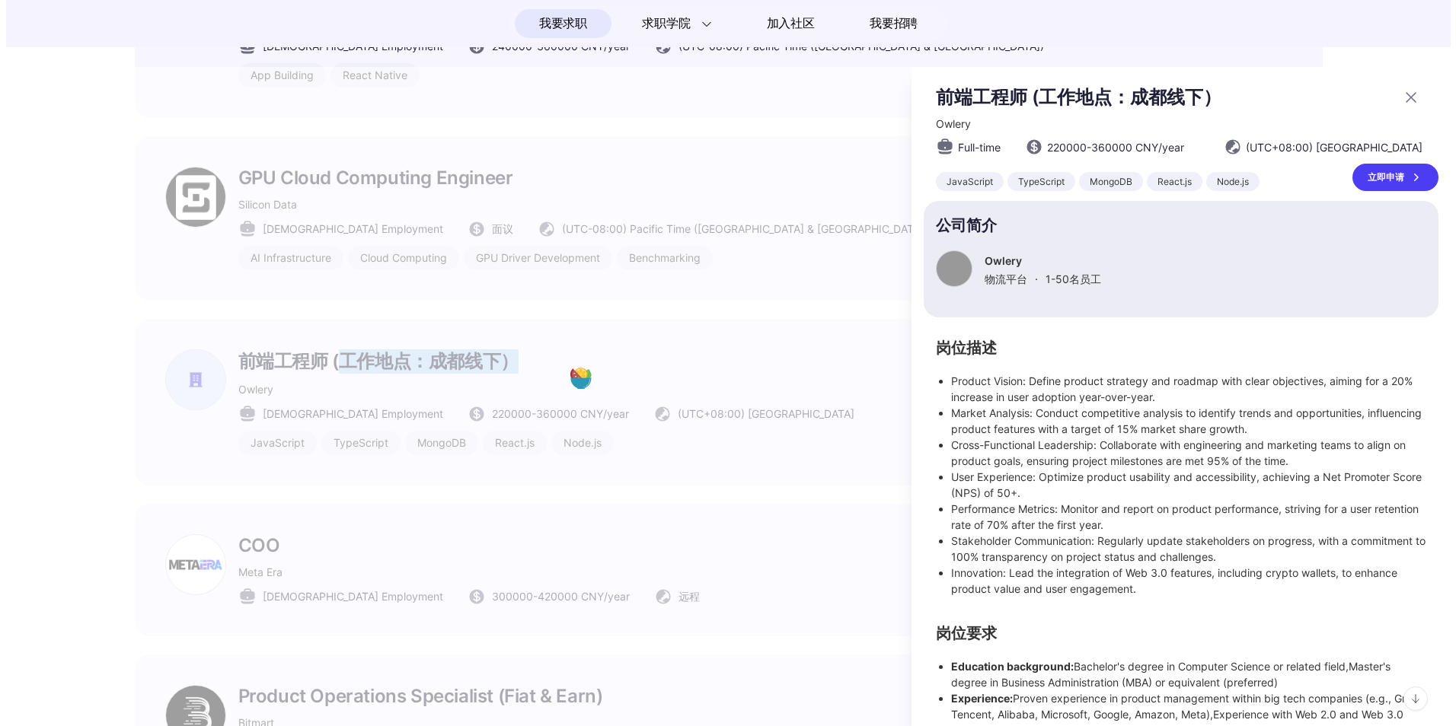
scroll to position [0, 0]
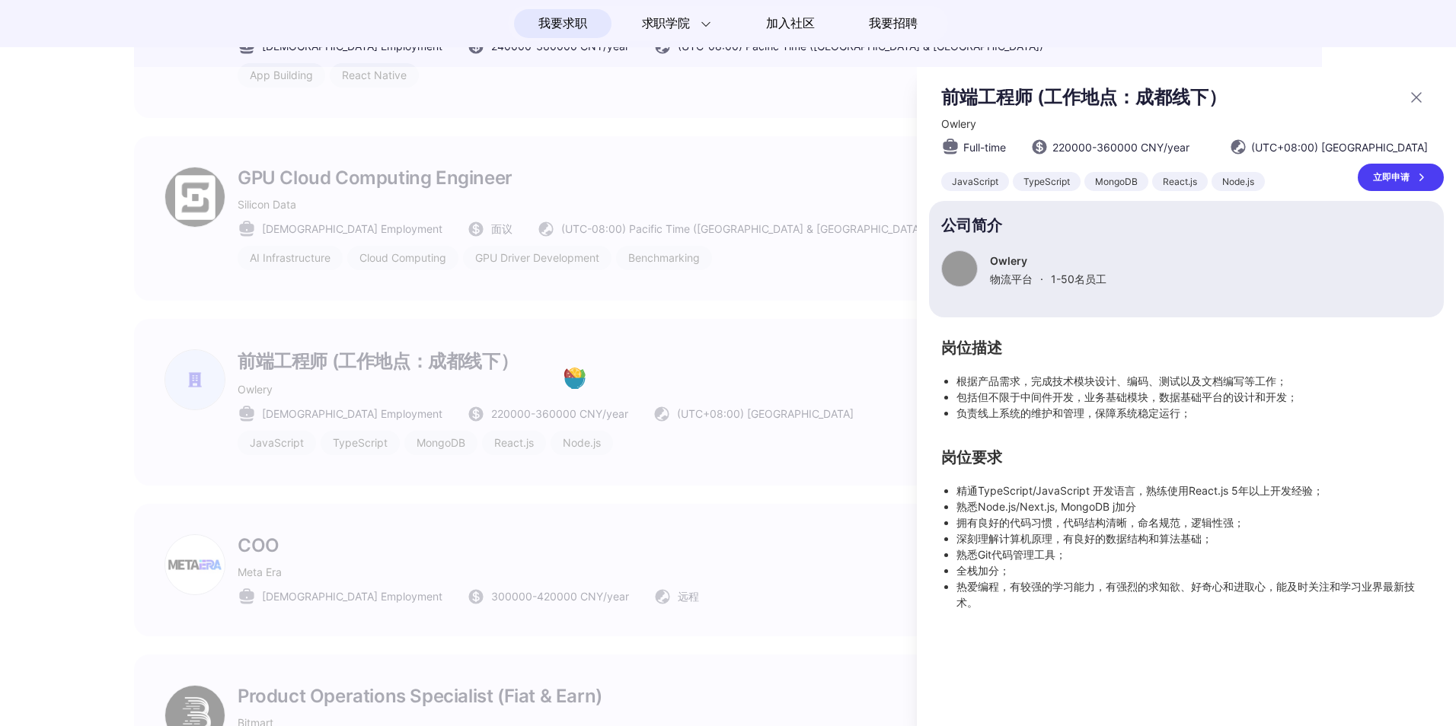
click at [615, 421] on div at bounding box center [728, 396] width 1456 height 659
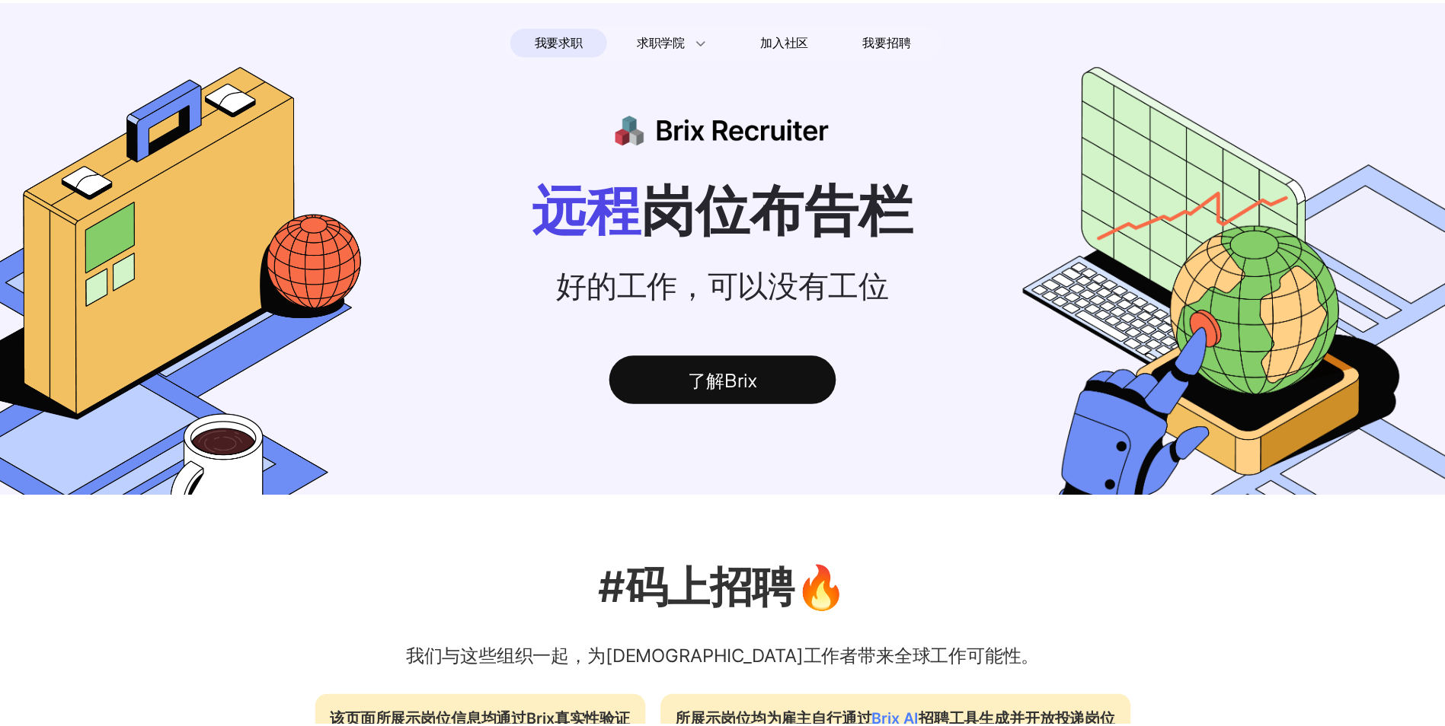
scroll to position [5026, 0]
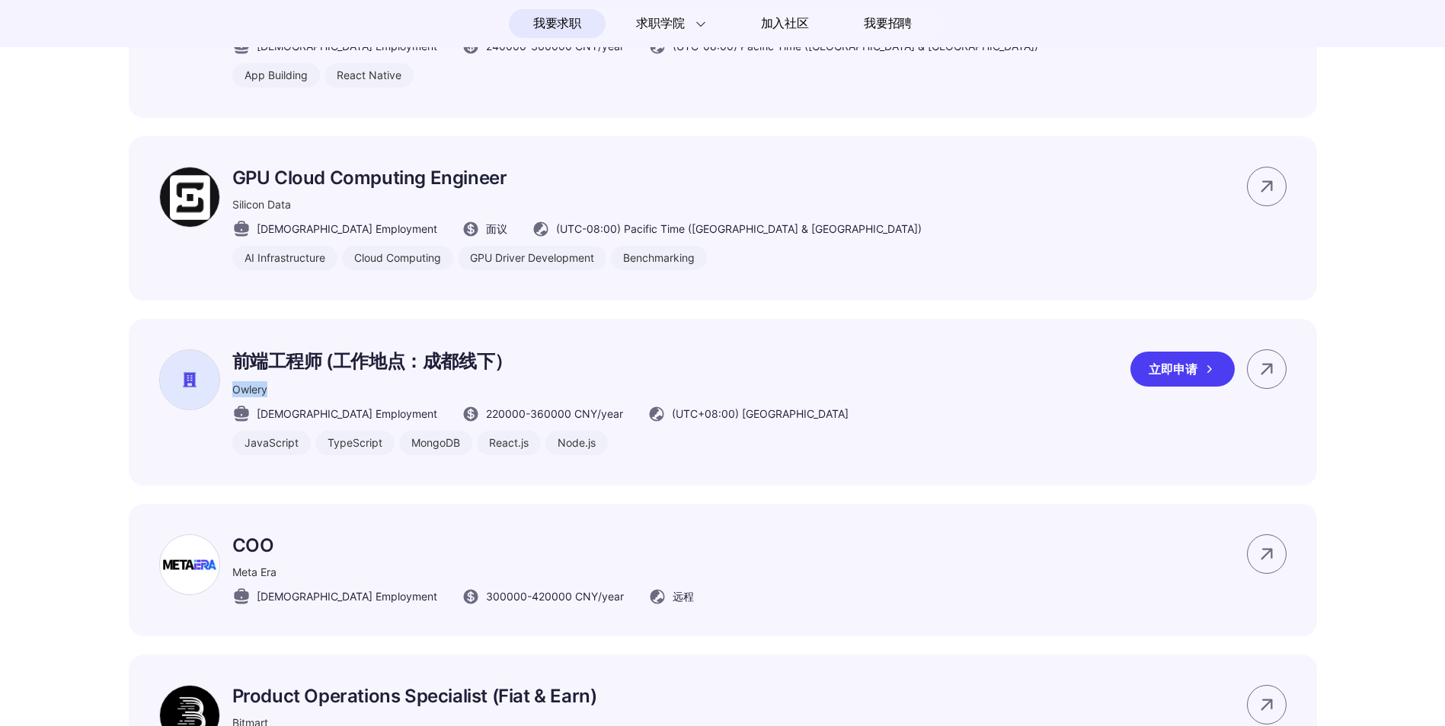
drag, startPoint x: 267, startPoint y: 420, endPoint x: 234, endPoint y: 424, distance: 33.0
click at [234, 396] on span "Owlery" at bounding box center [249, 389] width 35 height 13
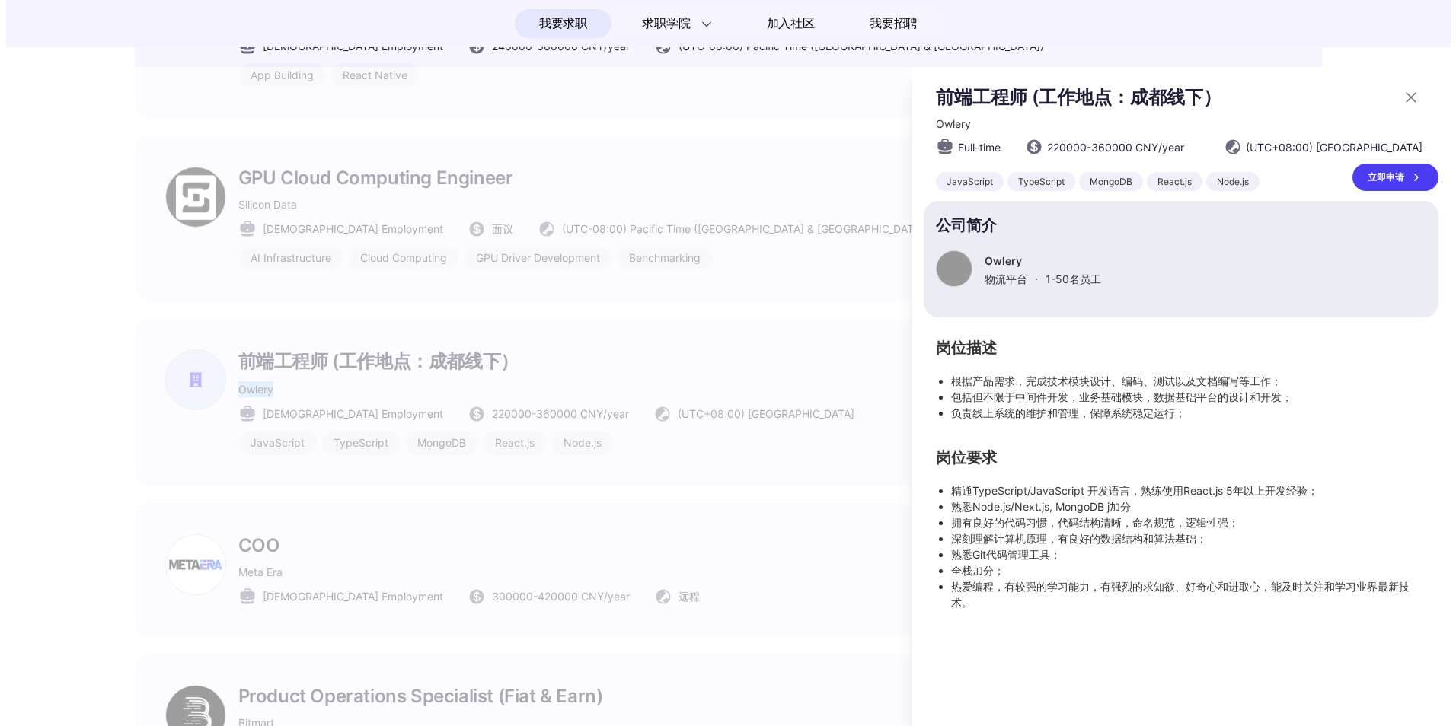
scroll to position [0, 0]
copy span "Owlery"
click at [867, 513] on div at bounding box center [728, 396] width 1456 height 659
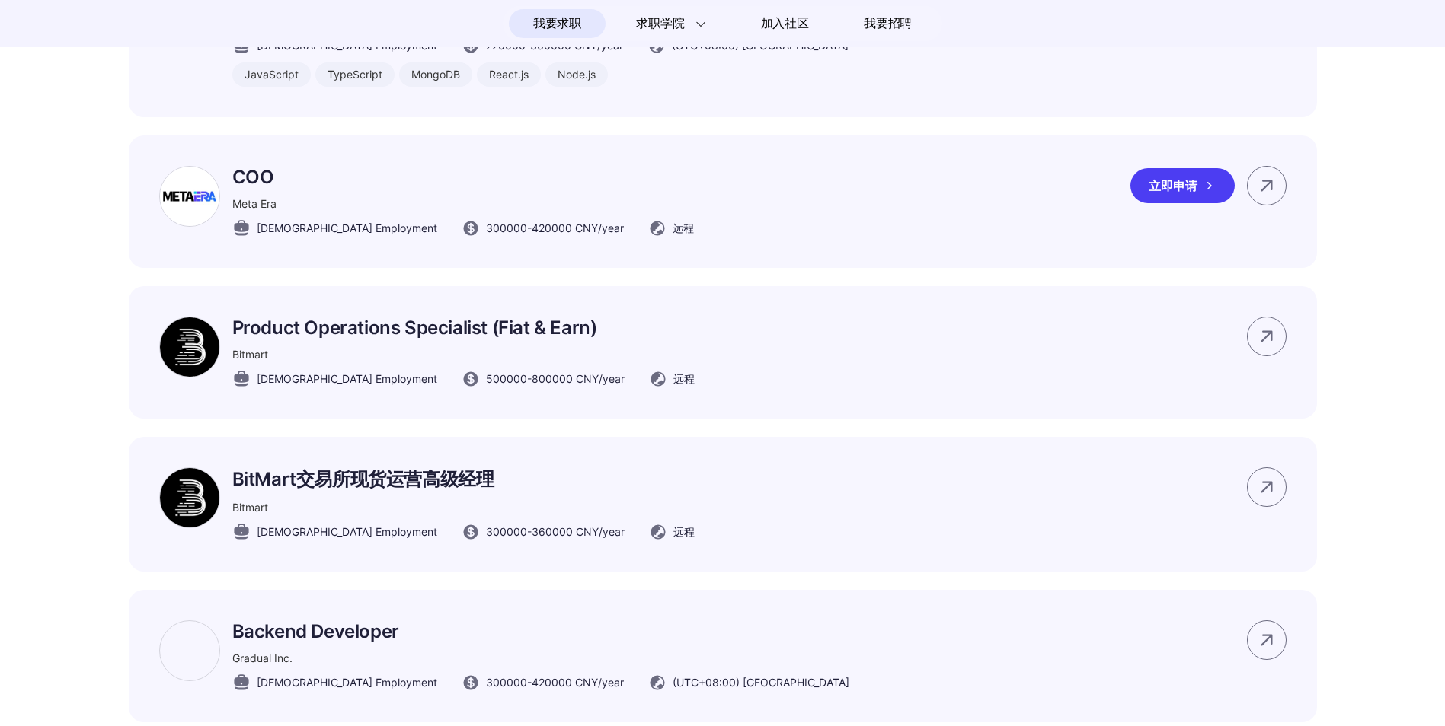
scroll to position [5406, 0]
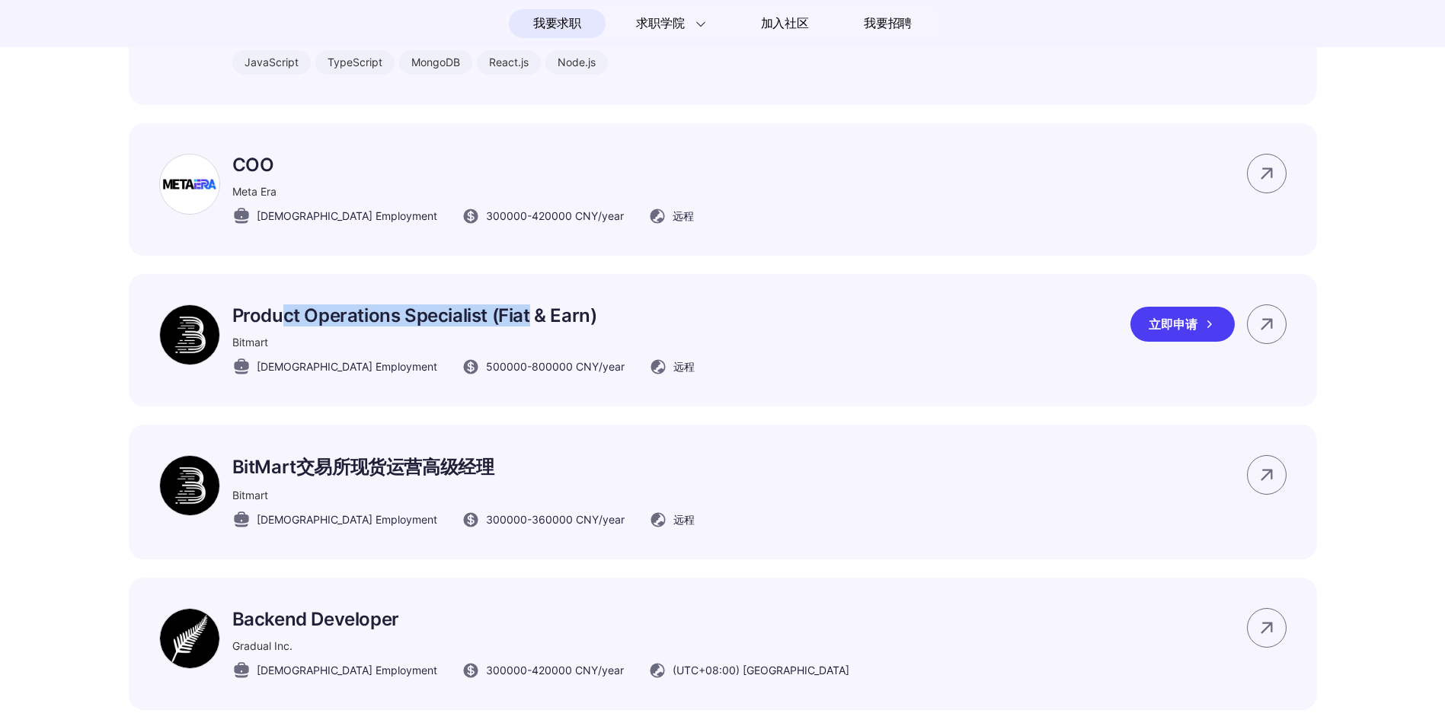
drag, startPoint x: 314, startPoint y: 338, endPoint x: 531, endPoint y: 337, distance: 216.3
click at [531, 327] on p "Product Operations Specialist (Fiat & Earn)" at bounding box center [463, 316] width 462 height 22
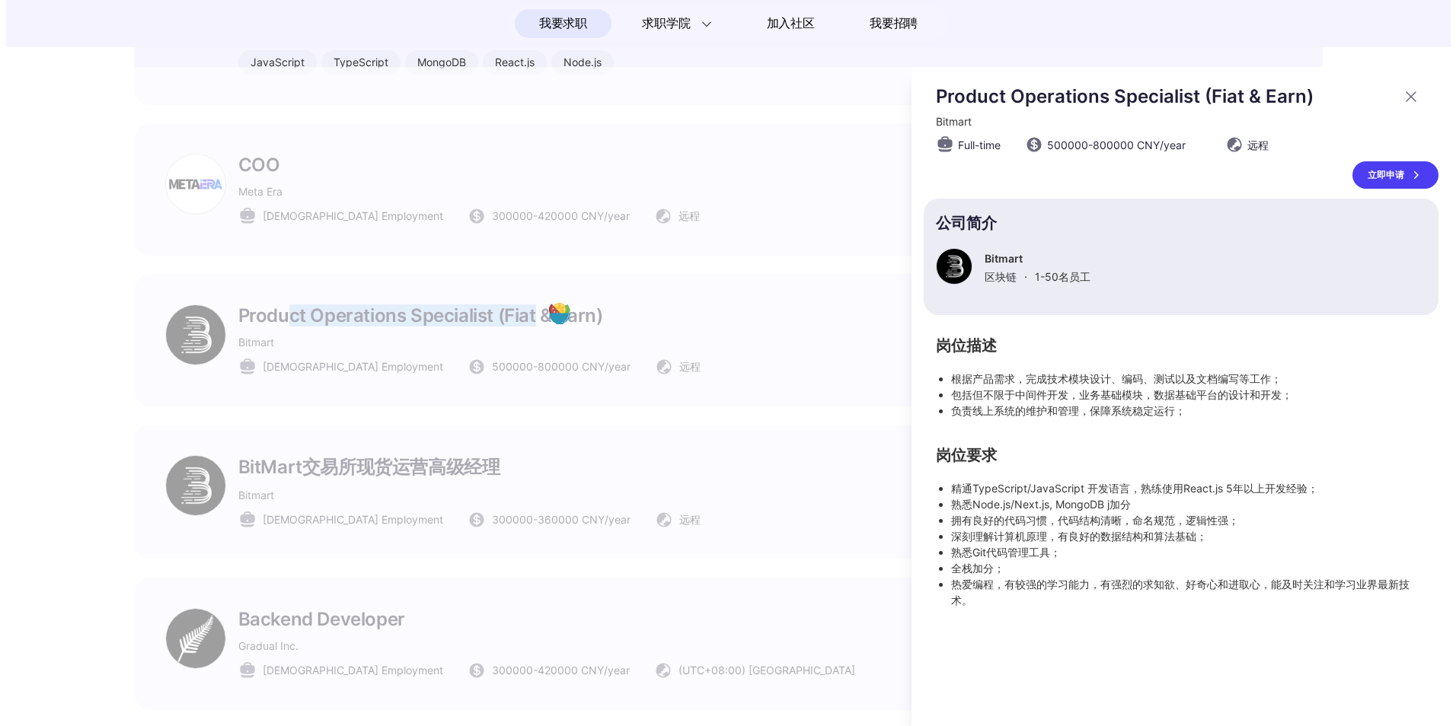
scroll to position [0, 0]
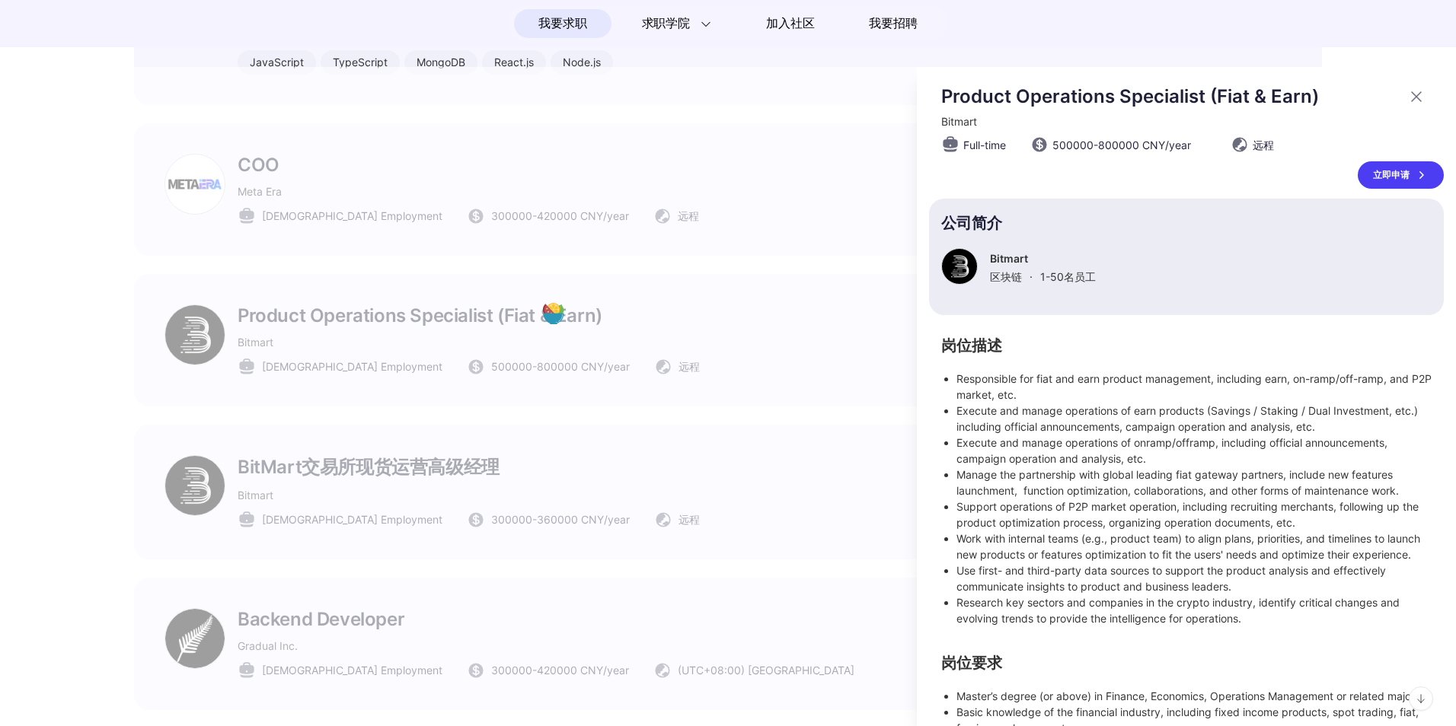
click at [797, 366] on div at bounding box center [728, 396] width 1456 height 659
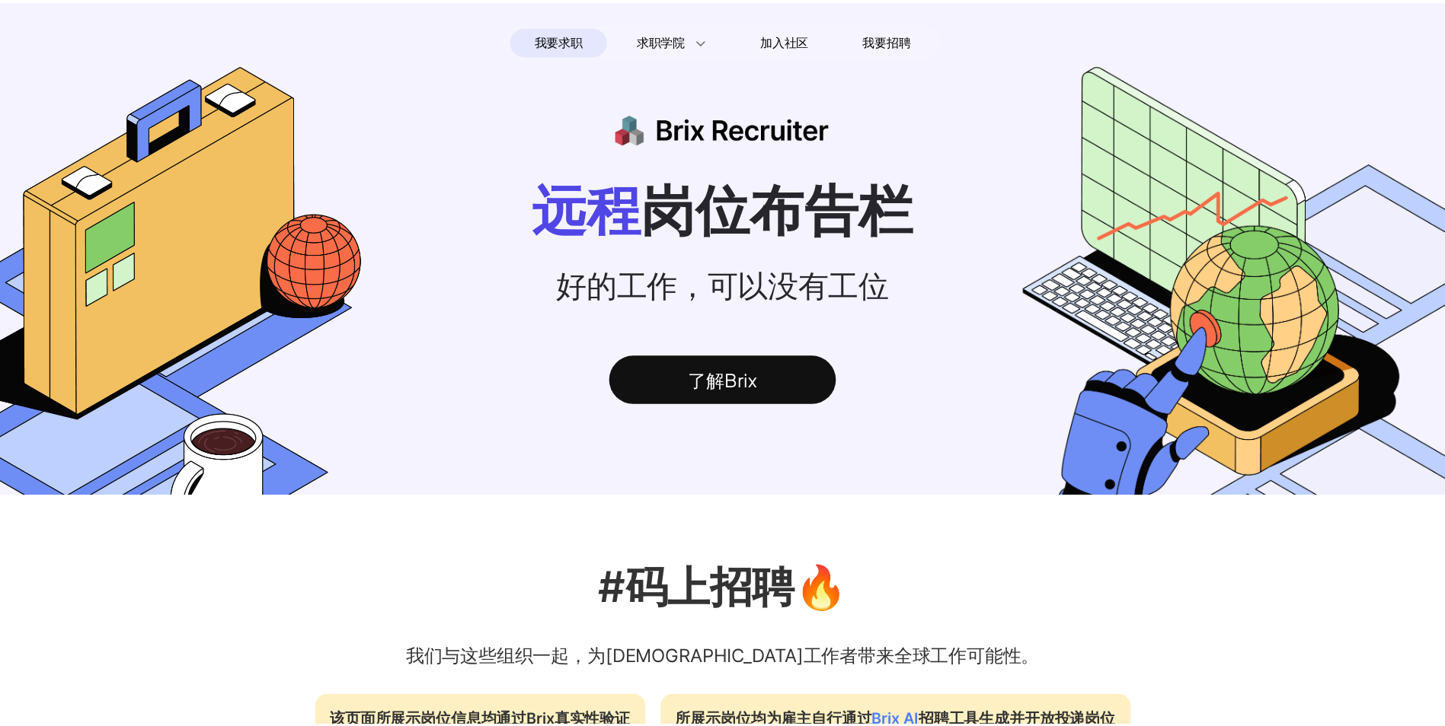
scroll to position [5406, 0]
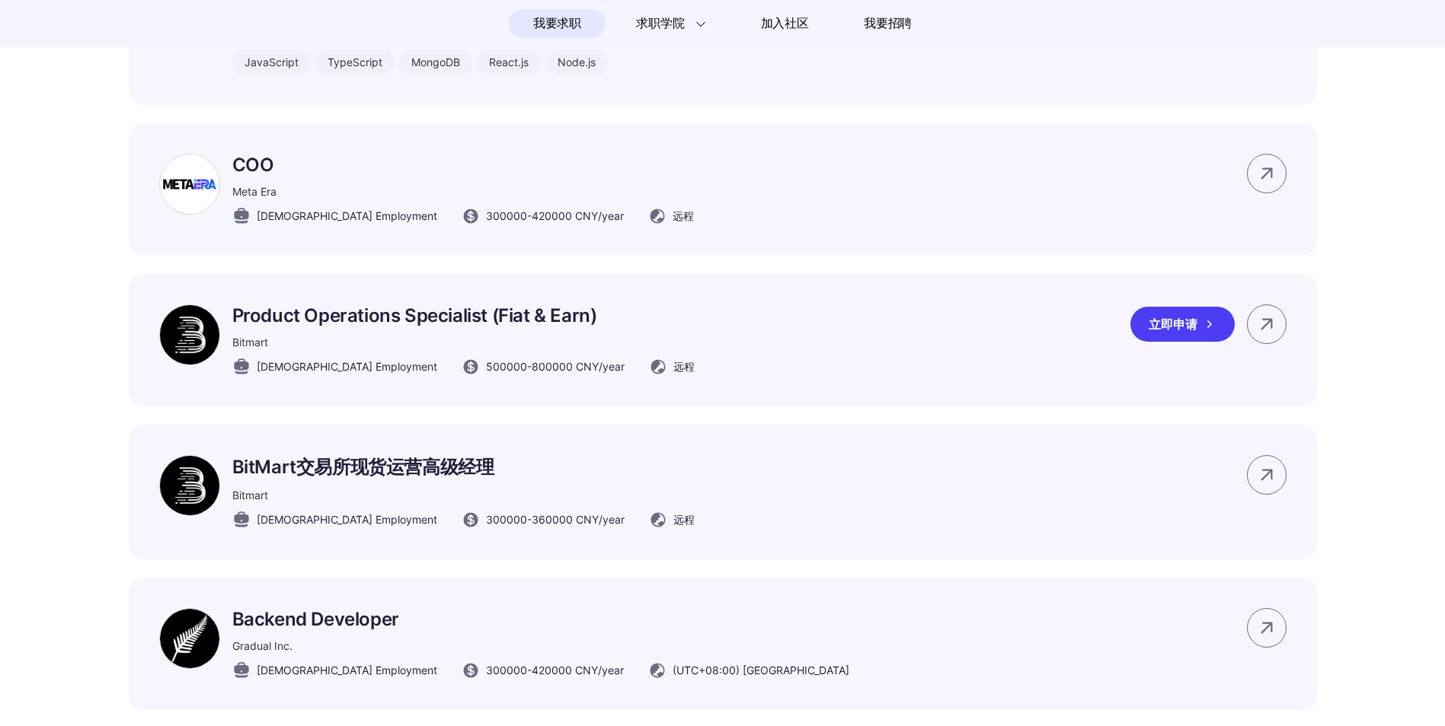
click at [458, 327] on p "Product Operations Specialist (Fiat & Earn)" at bounding box center [463, 316] width 462 height 22
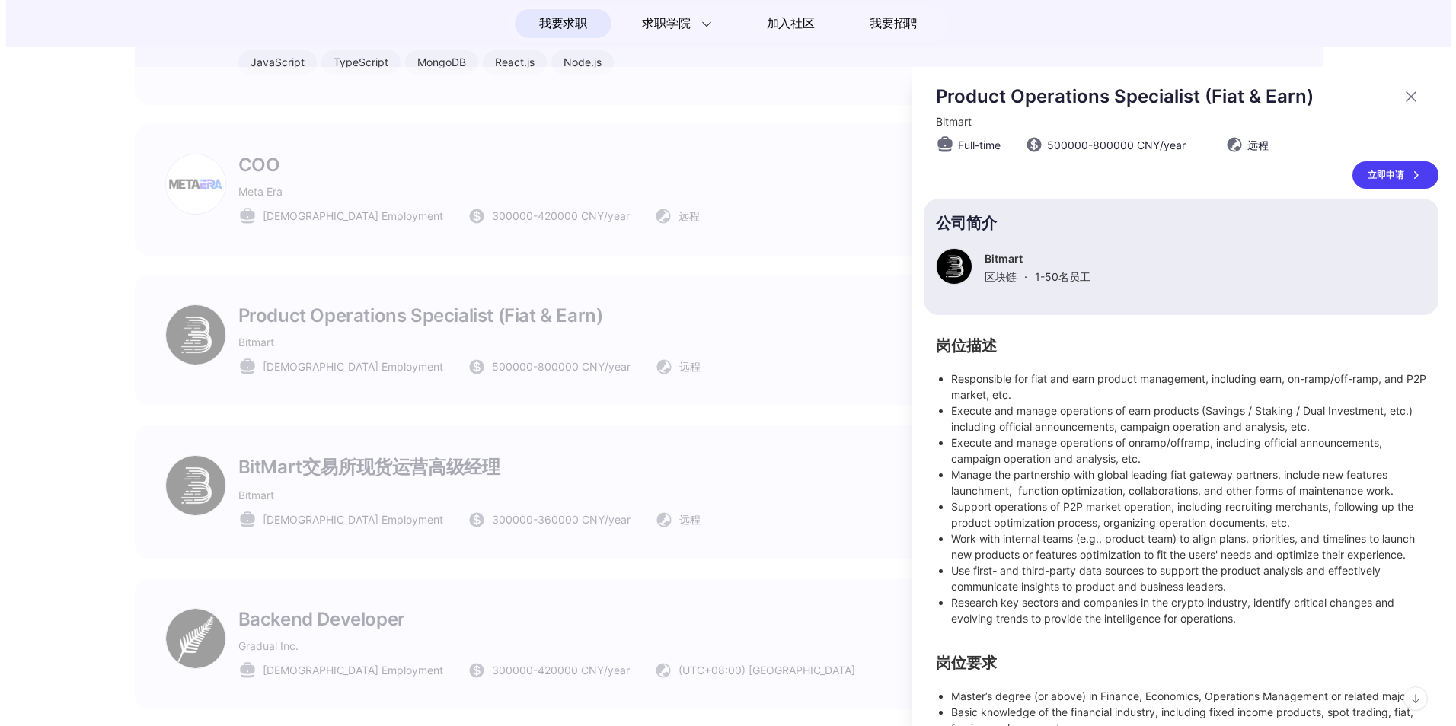
scroll to position [0, 0]
click at [630, 348] on div at bounding box center [728, 396] width 1456 height 659
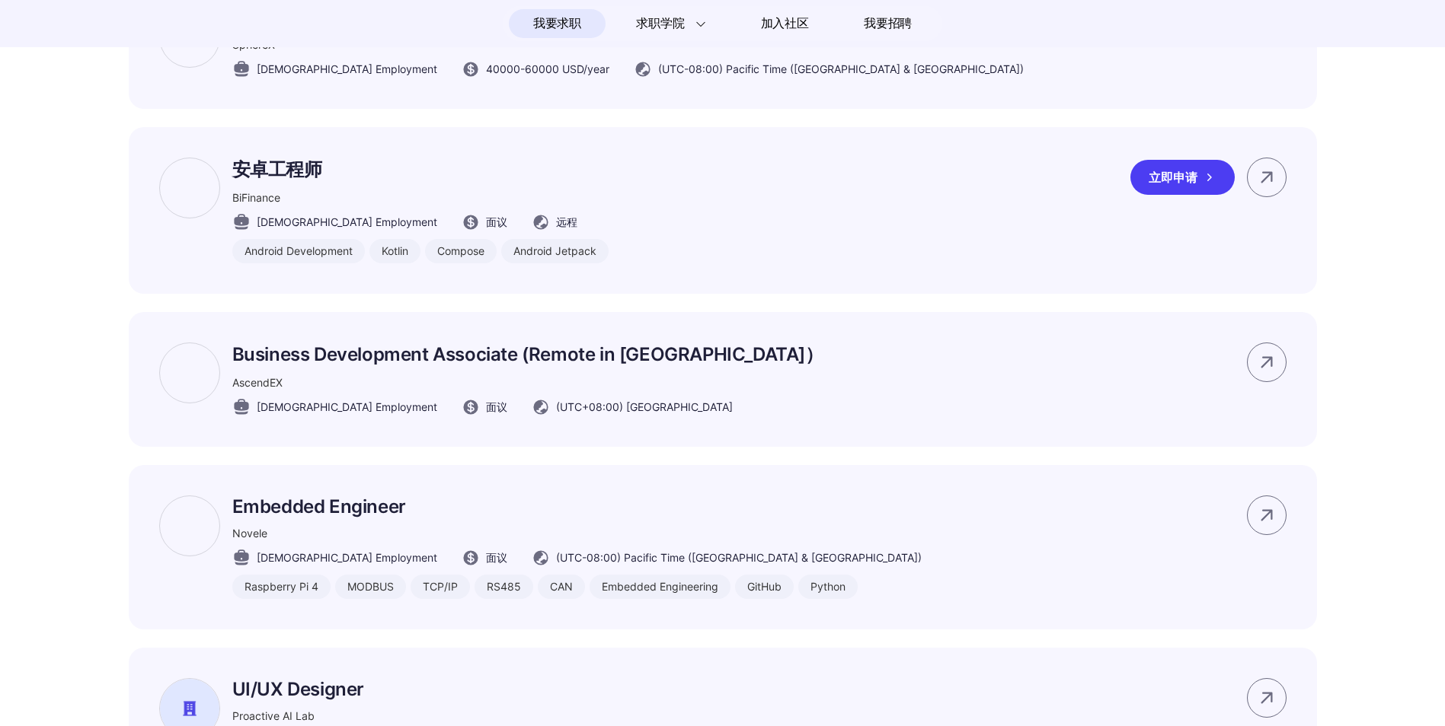
scroll to position [6701, 0]
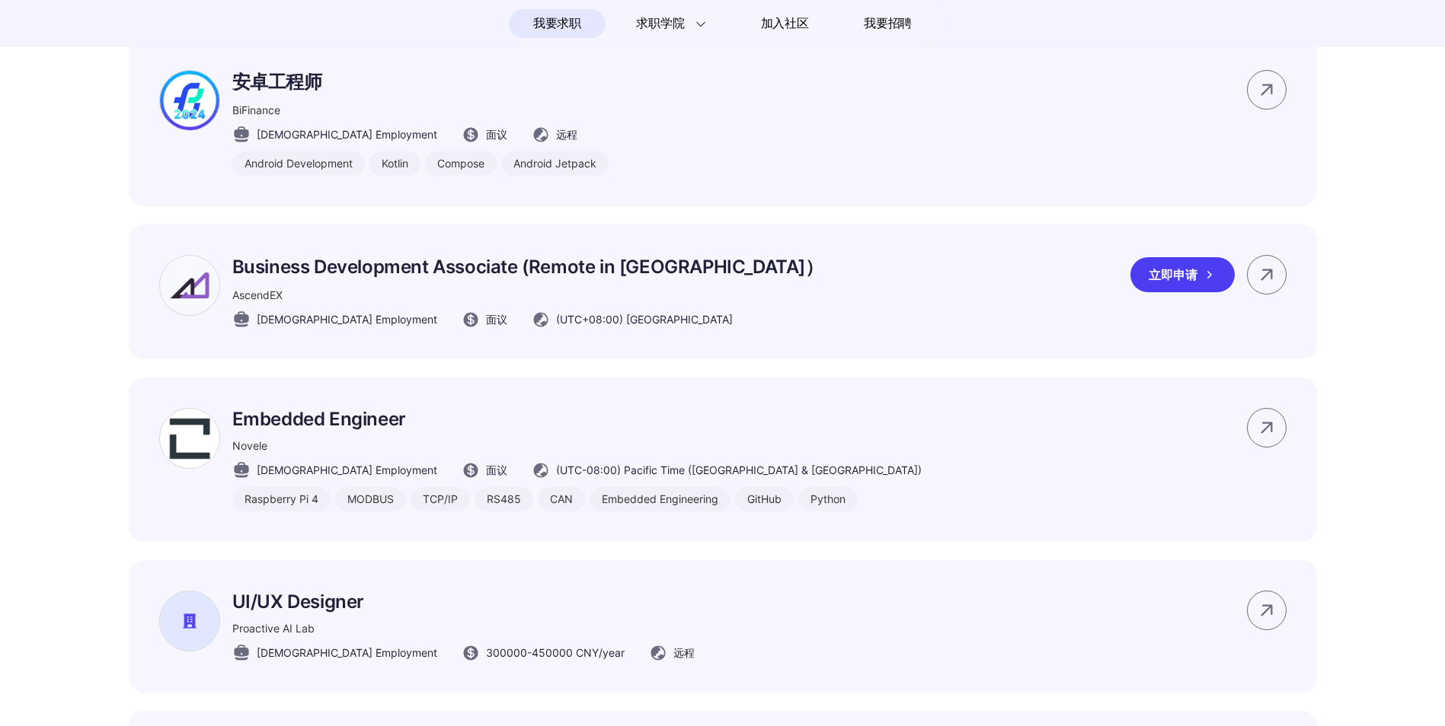
click at [431, 279] on p "Business Development Associate (Remote in [GEOGRAPHIC_DATA]）" at bounding box center [527, 267] width 591 height 24
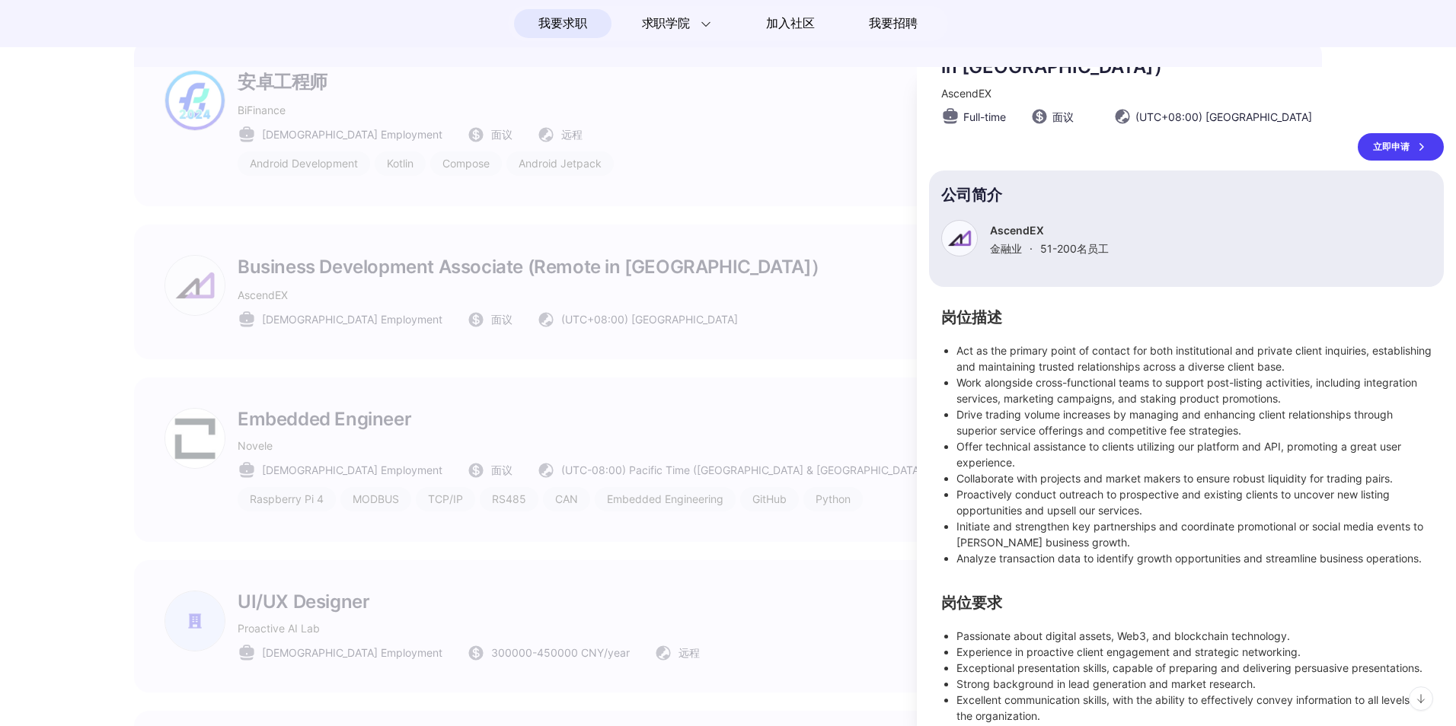
scroll to position [152, 0]
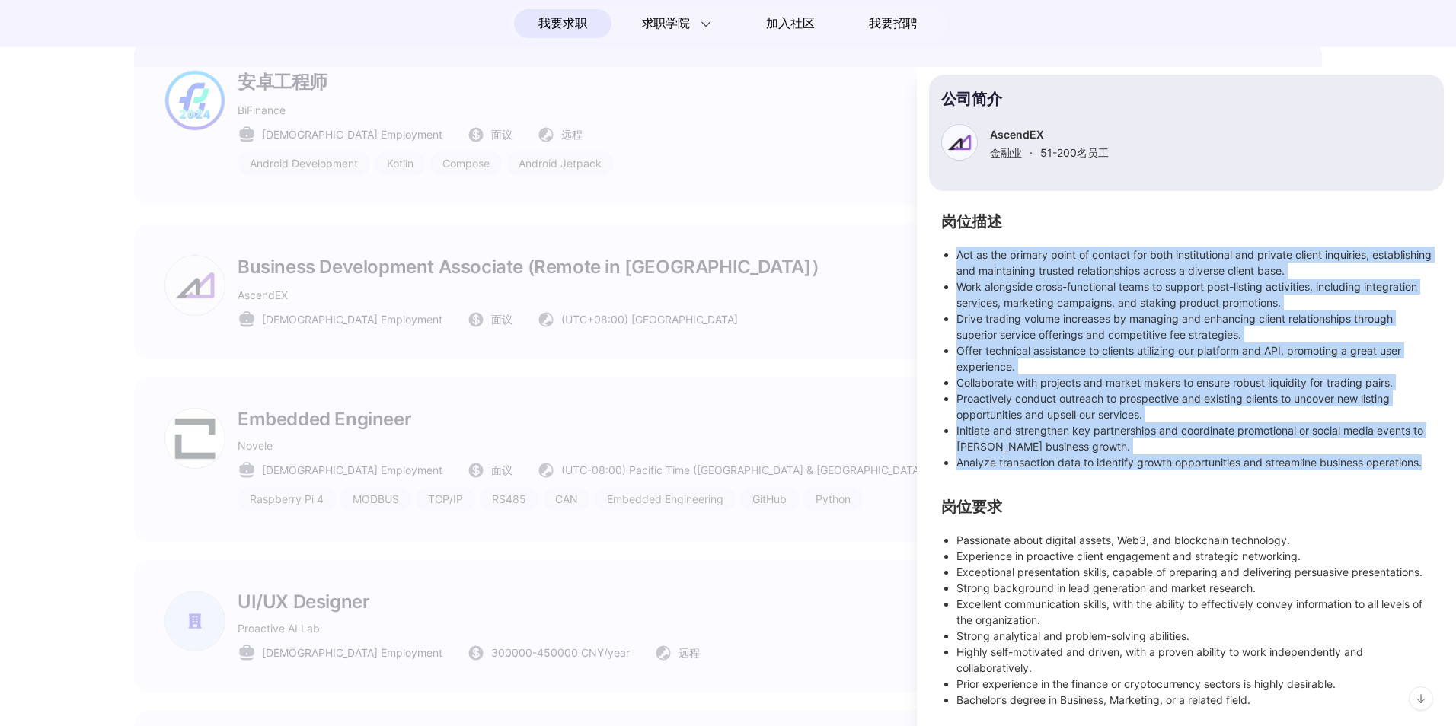
drag, startPoint x: 959, startPoint y: 260, endPoint x: 1326, endPoint y: 478, distance: 426.8
click at [1326, 471] on ul "Act as the primary point of contact for both institutional and private client i…" at bounding box center [1186, 359] width 490 height 224
click at [1343, 457] on icon at bounding box center [1348, 460] width 21 height 11
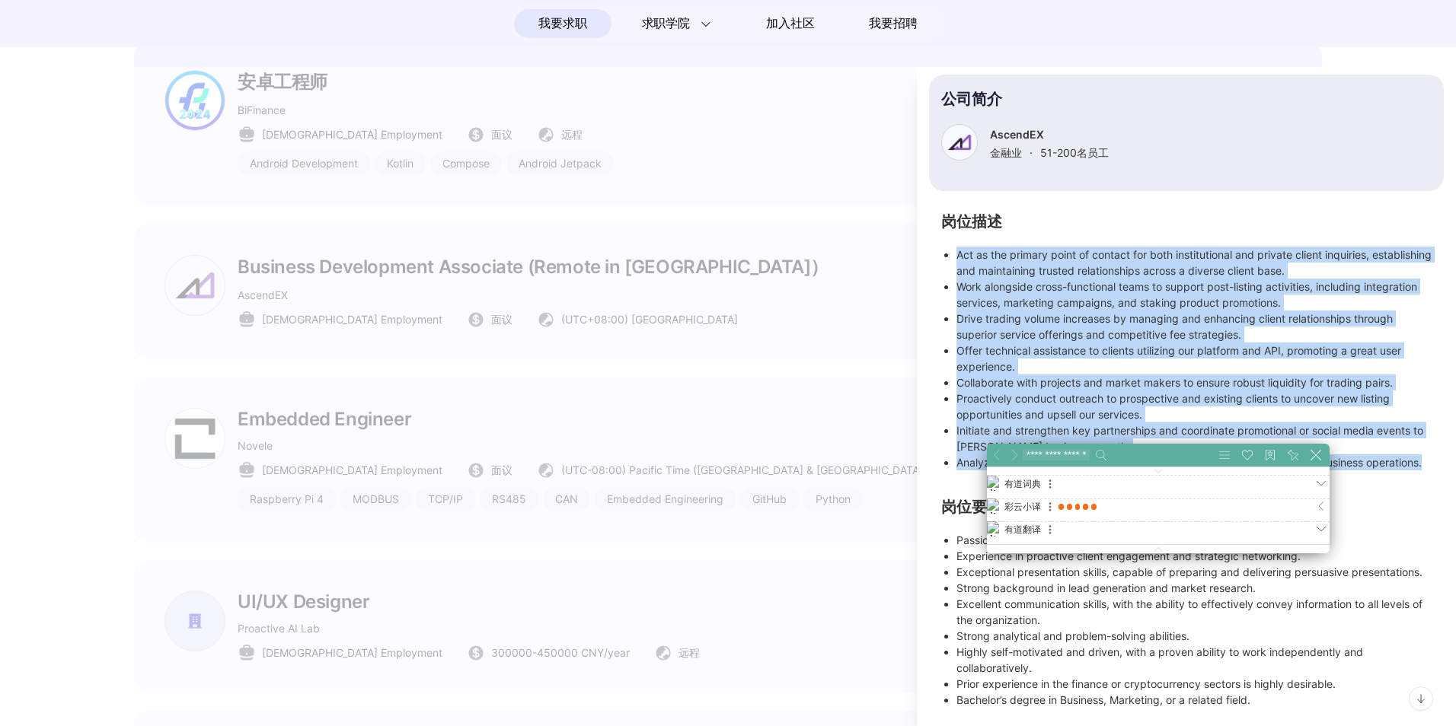
scroll to position [394, 482]
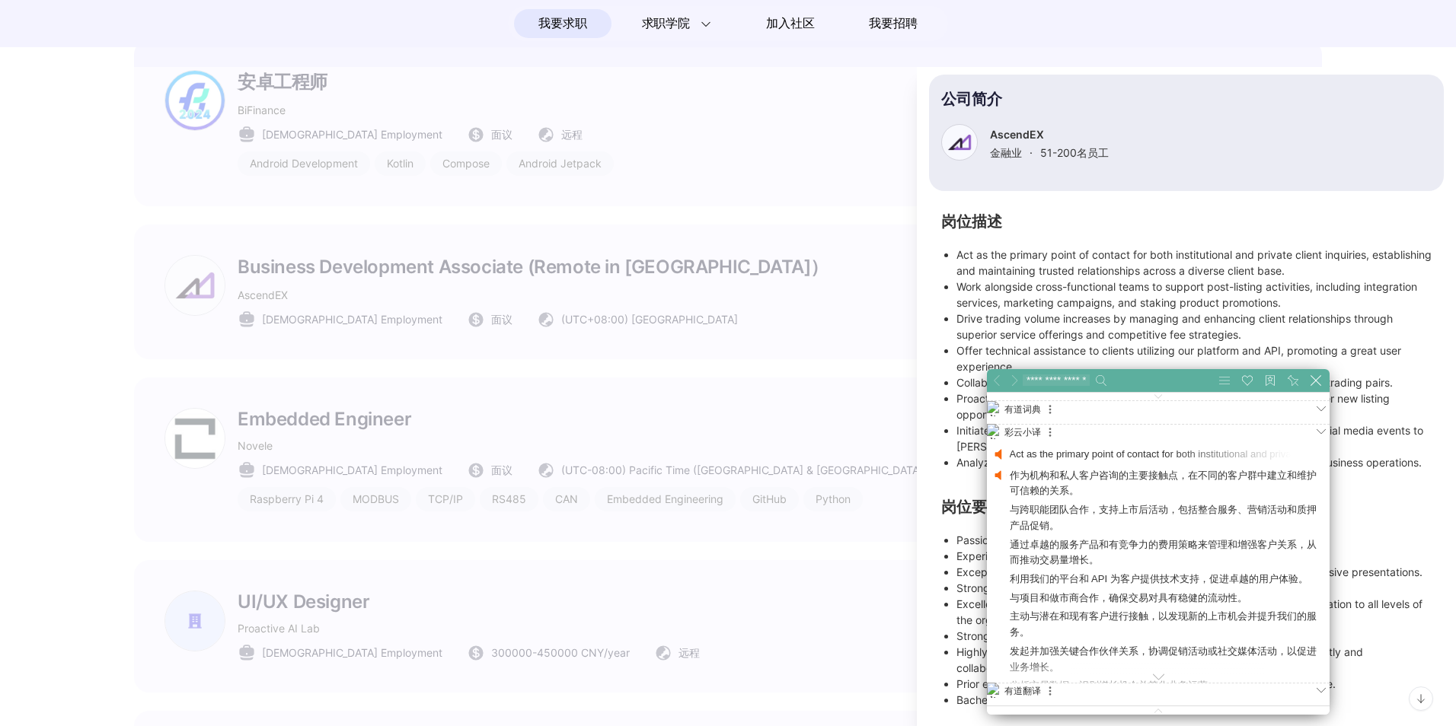
click at [1234, 171] on section "公司简介 AscendEX 金融业 · 51-200 名员工" at bounding box center [1186, 133] width 515 height 117
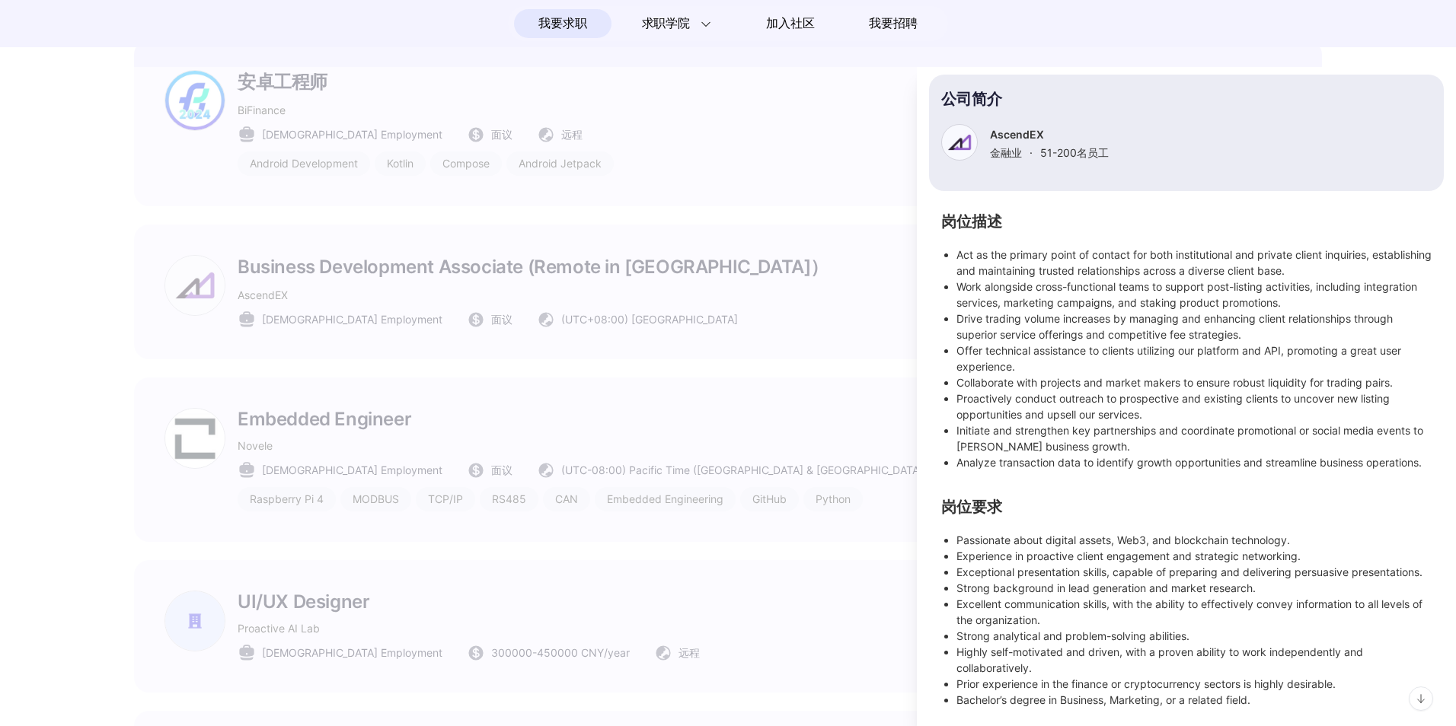
scroll to position [183, 0]
click at [829, 212] on div at bounding box center [728, 396] width 1456 height 659
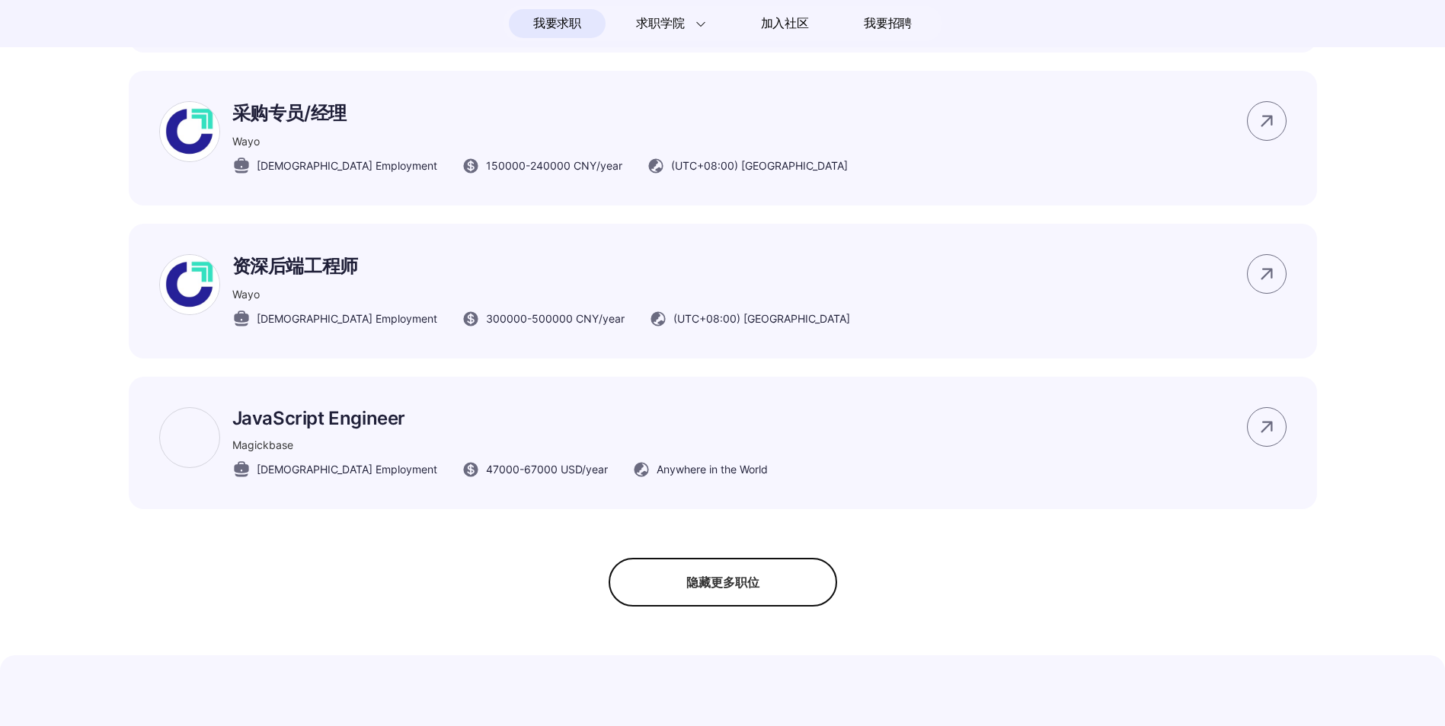
scroll to position [8909, 0]
